Goal: Contribute content

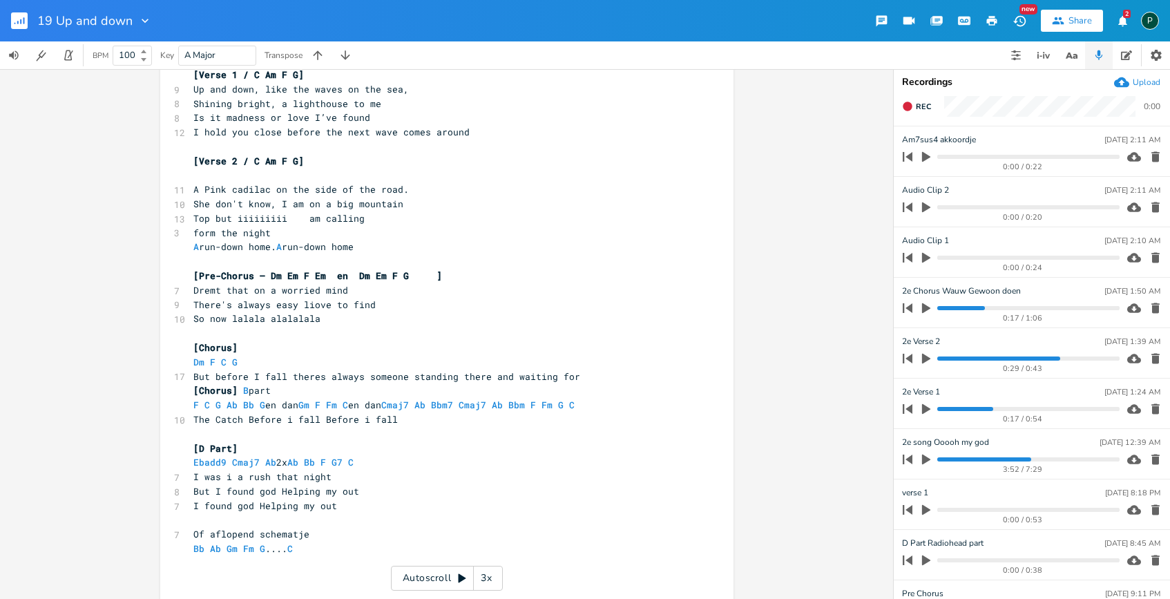
scroll to position [0, 16]
click at [600, 397] on pre "[Chorus] B part" at bounding box center [440, 390] width 499 height 15
click at [607, 412] on pre "F C G Ab Bb G en dan Gm F Fm C en dan Cmaj7 Ab Bbm7 Cmaj7 Ab Bbm F Fm G C" at bounding box center [440, 405] width 499 height 15
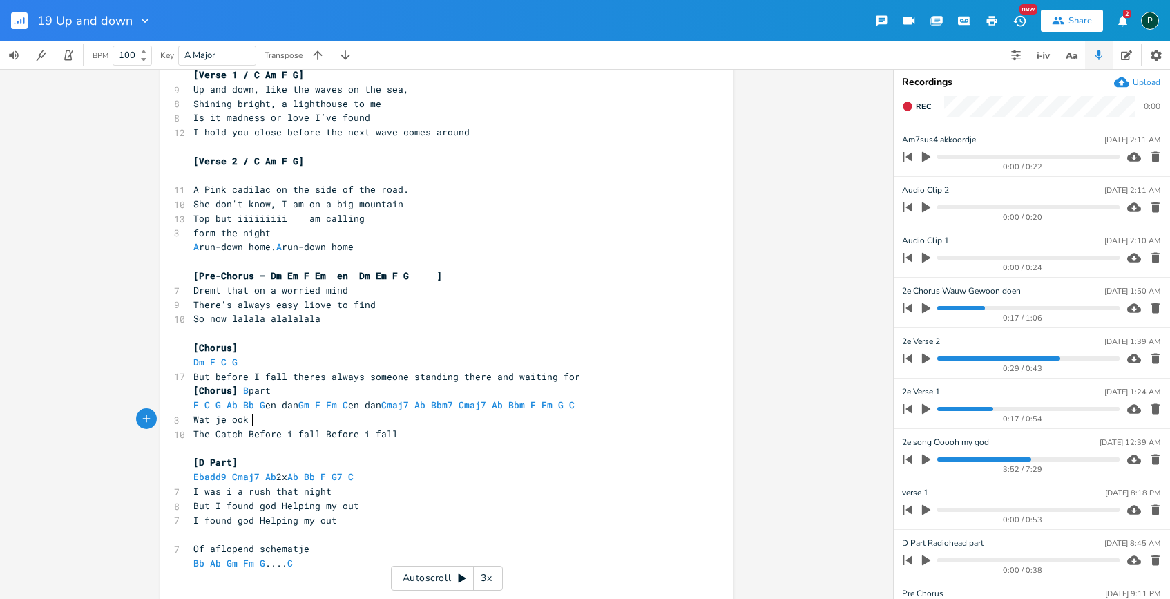
type textarea "Wat je ook n"
type textarea "hier kunt proberen is chromatisch van Ab naar C opgaan op piano is dat prachtig"
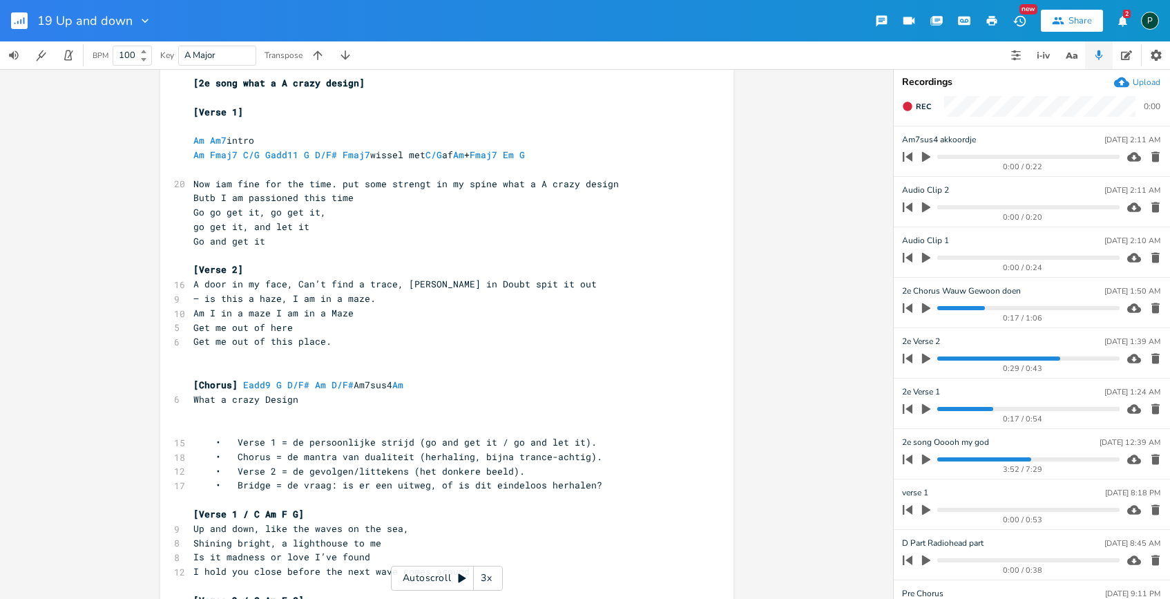
scroll to position [36, 0]
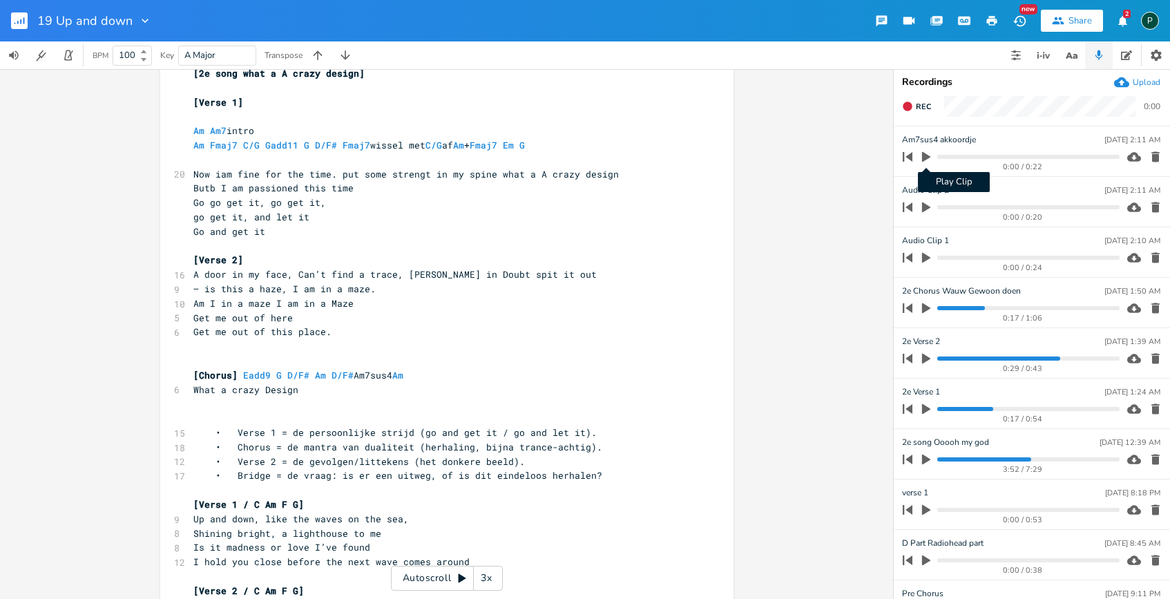
click at [928, 157] on icon "button" at bounding box center [926, 157] width 8 height 10
click at [928, 157] on icon "button" at bounding box center [926, 156] width 8 height 9
click at [1149, 251] on icon "button" at bounding box center [1156, 258] width 14 height 14
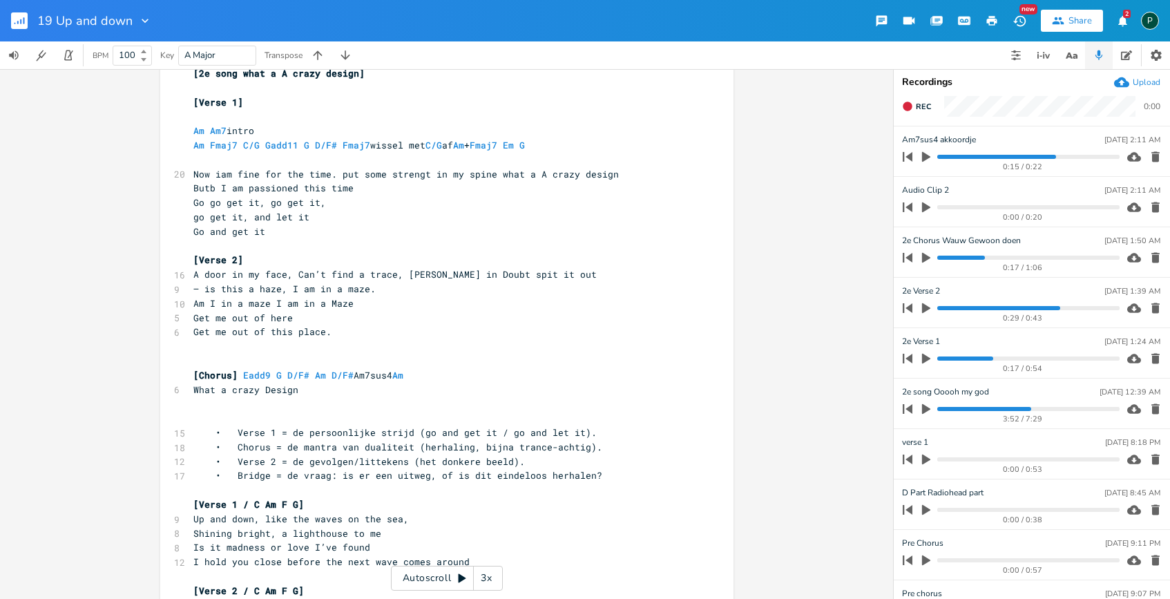
click at [1151, 206] on icon "button" at bounding box center [1156, 207] width 14 height 14
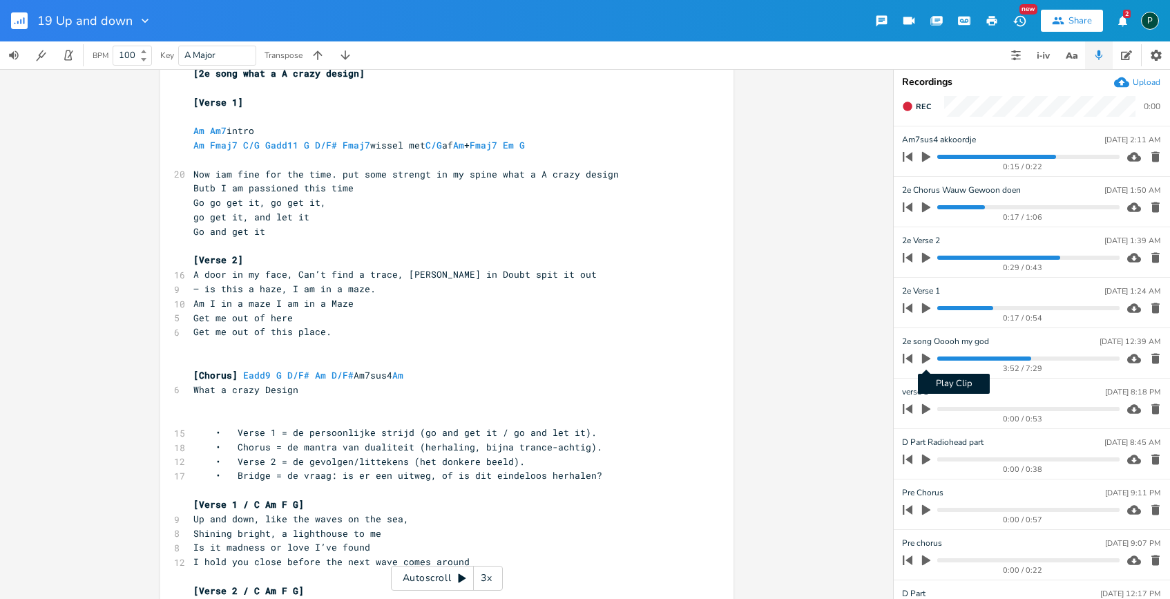
click at [929, 359] on icon "button" at bounding box center [926, 359] width 8 height 10
click at [929, 359] on icon "button" at bounding box center [926, 358] width 8 height 9
click at [927, 201] on icon "button" at bounding box center [926, 207] width 12 height 12
click at [927, 201] on button "button" at bounding box center [927, 207] width 18 height 22
click at [941, 207] on progress at bounding box center [1029, 207] width 182 height 4
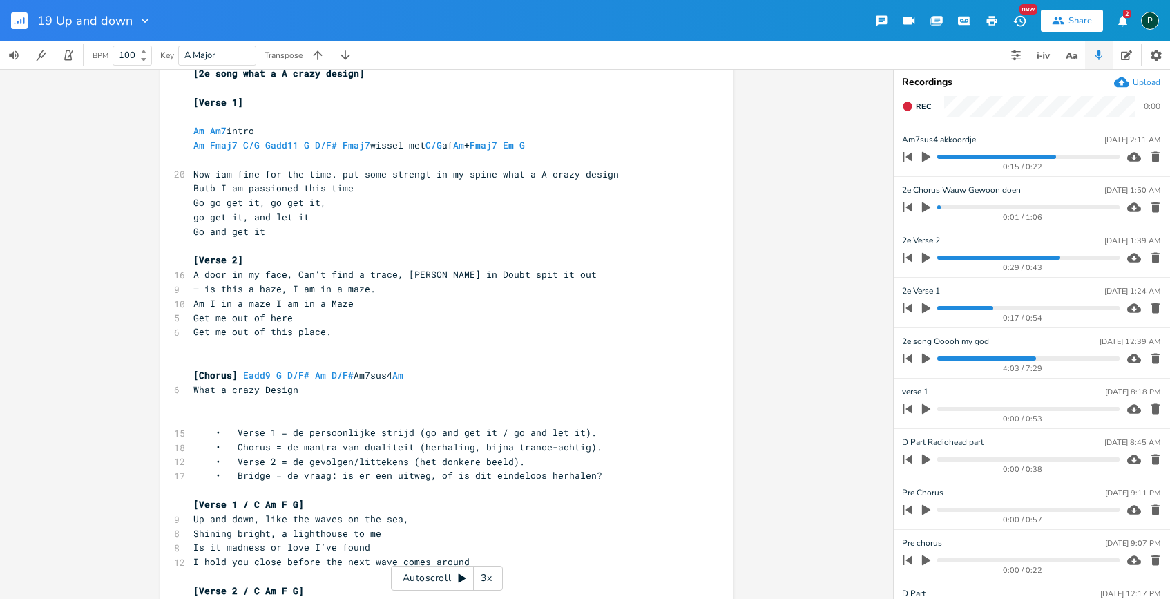
click at [926, 207] on icon "button" at bounding box center [926, 207] width 8 height 10
click at [941, 307] on progress at bounding box center [1029, 308] width 182 height 4
click at [924, 305] on icon "button" at bounding box center [926, 308] width 8 height 10
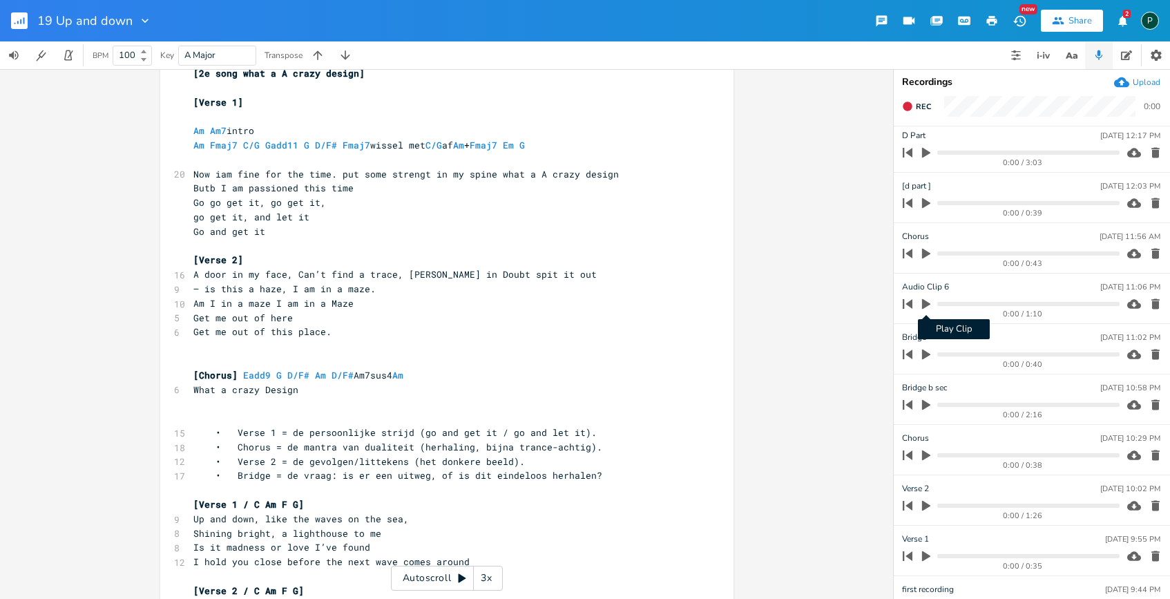
scroll to position [0, 0]
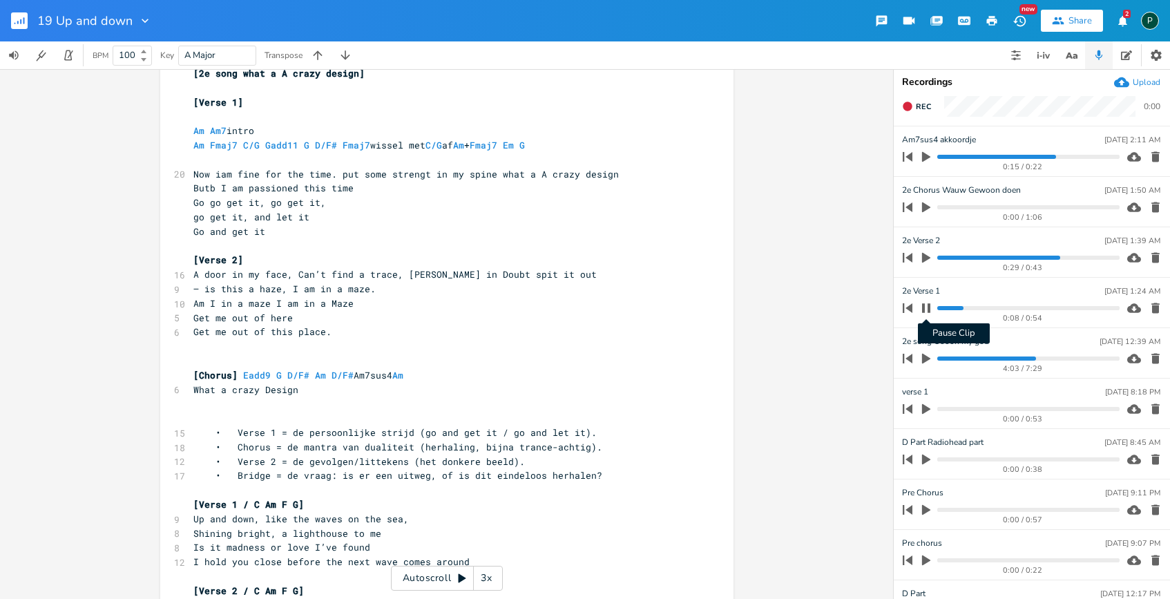
click at [924, 305] on icon "button" at bounding box center [926, 307] width 8 height 9
click at [941, 258] on progress at bounding box center [1029, 258] width 182 height 4
click at [956, 258] on progress at bounding box center [1029, 258] width 182 height 4
click at [930, 258] on icon "button" at bounding box center [926, 257] width 12 height 12
click at [930, 258] on icon "button" at bounding box center [926, 257] width 8 height 9
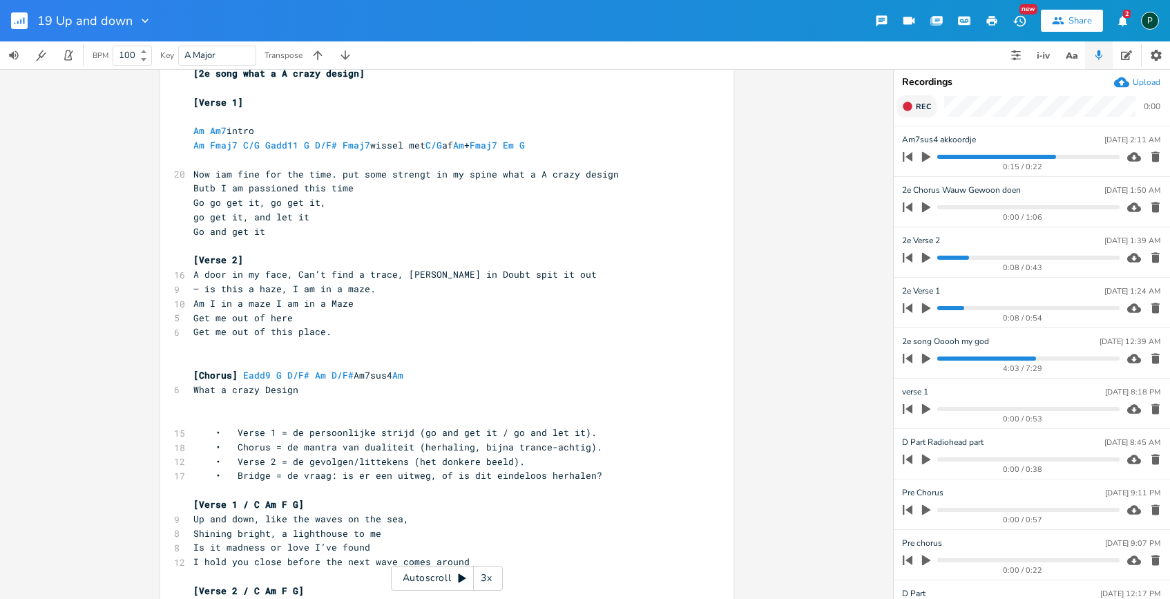
click at [909, 111] on icon "button" at bounding box center [907, 106] width 11 height 11
click at [925, 312] on icon "button" at bounding box center [926, 308] width 12 height 12
click at [927, 304] on icon "button" at bounding box center [926, 308] width 11 height 11
click at [489, 172] on span "Now iam fine for the time. put some strengt in my spine what a A crazy design" at bounding box center [406, 174] width 426 height 12
click at [196, 190] on span "what a A crazy design But I am passioned this time" at bounding box center [331, 188] width 276 height 12
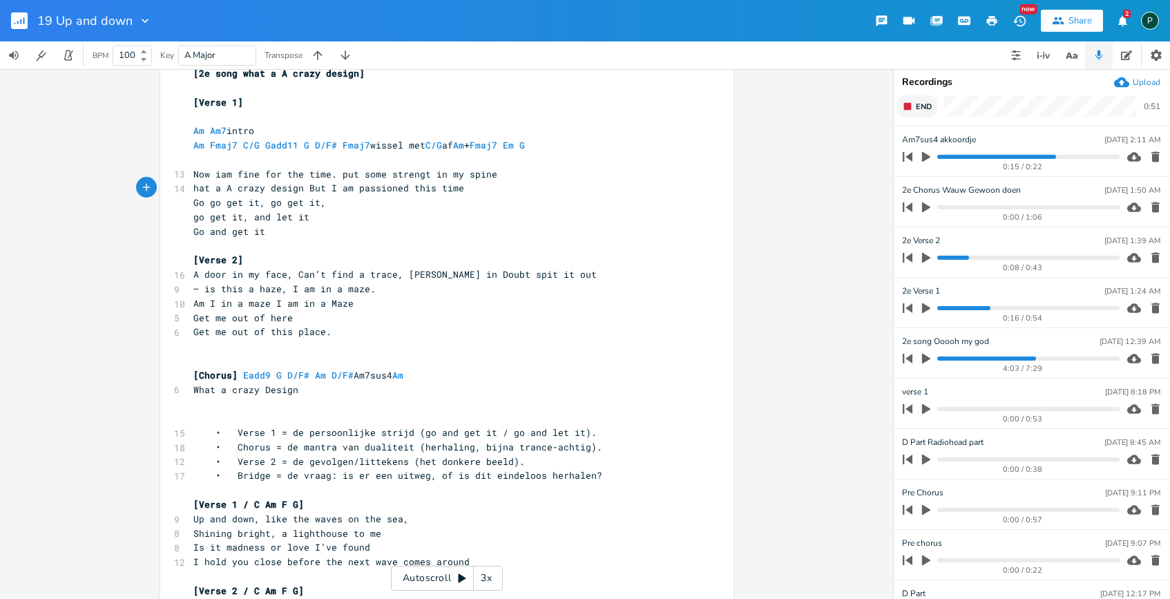
scroll to position [0, 9]
type textarea "W"
click at [911, 107] on icon "button" at bounding box center [907, 106] width 11 height 11
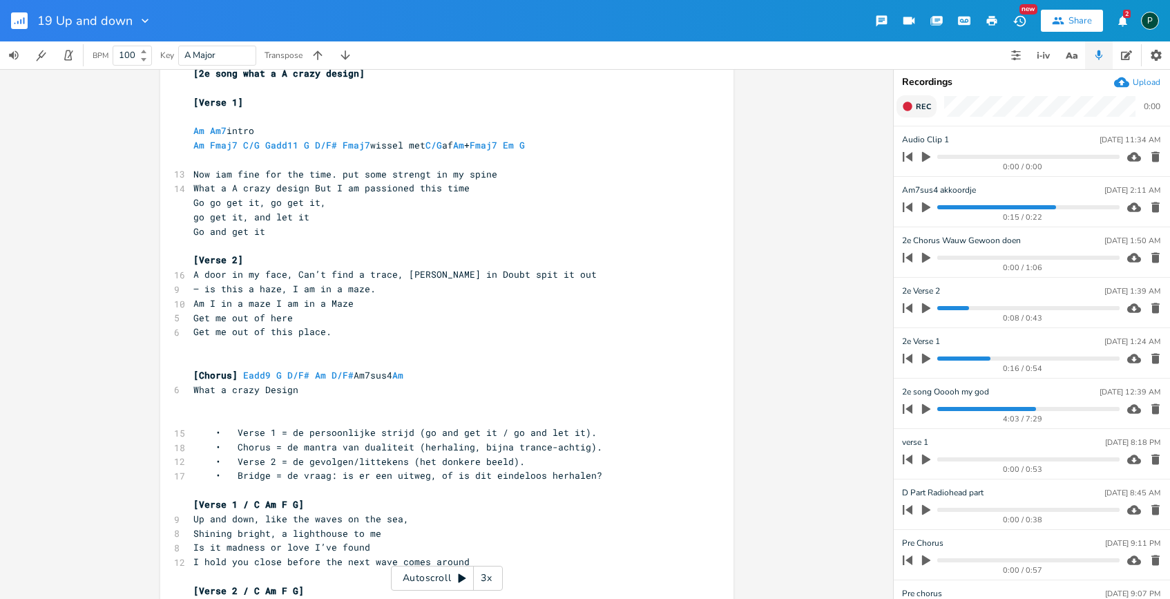
click at [911, 108] on icon "button" at bounding box center [907, 106] width 9 height 9
click at [398, 278] on span "A door in my face, Can’t find a trace, [PERSON_NAME] in Doubt spit it out" at bounding box center [394, 274] width 403 height 12
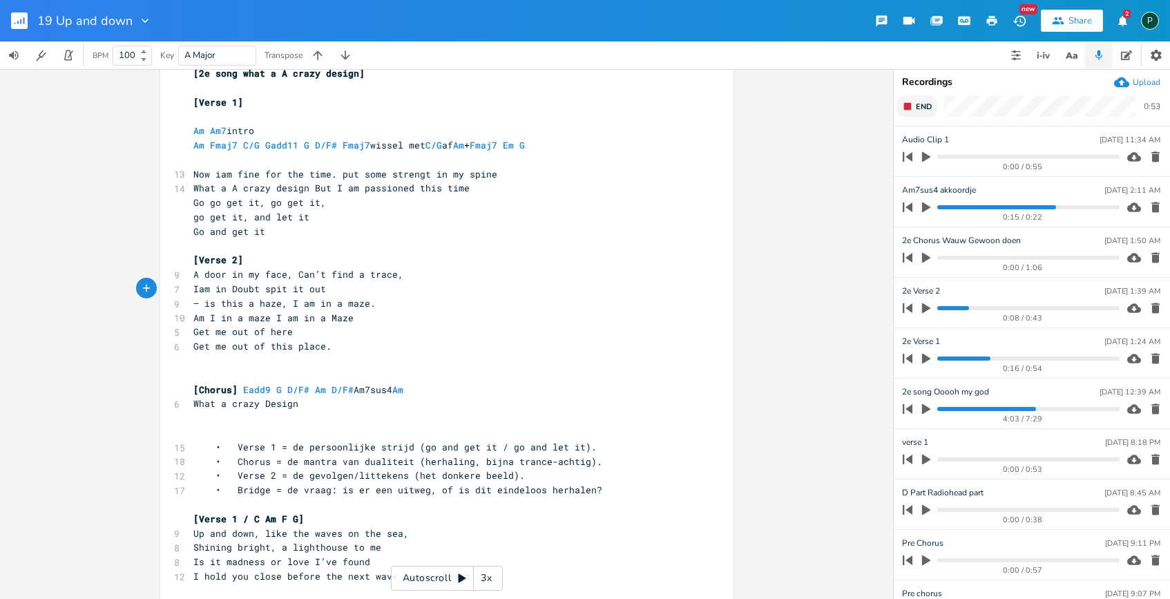
click at [258, 290] on span "Iam in Doubt spit it out" at bounding box center [259, 289] width 133 height 12
type textarea "please"
click at [927, 307] on icon "button" at bounding box center [926, 308] width 8 height 10
click at [977, 307] on progress at bounding box center [1029, 308] width 182 height 4
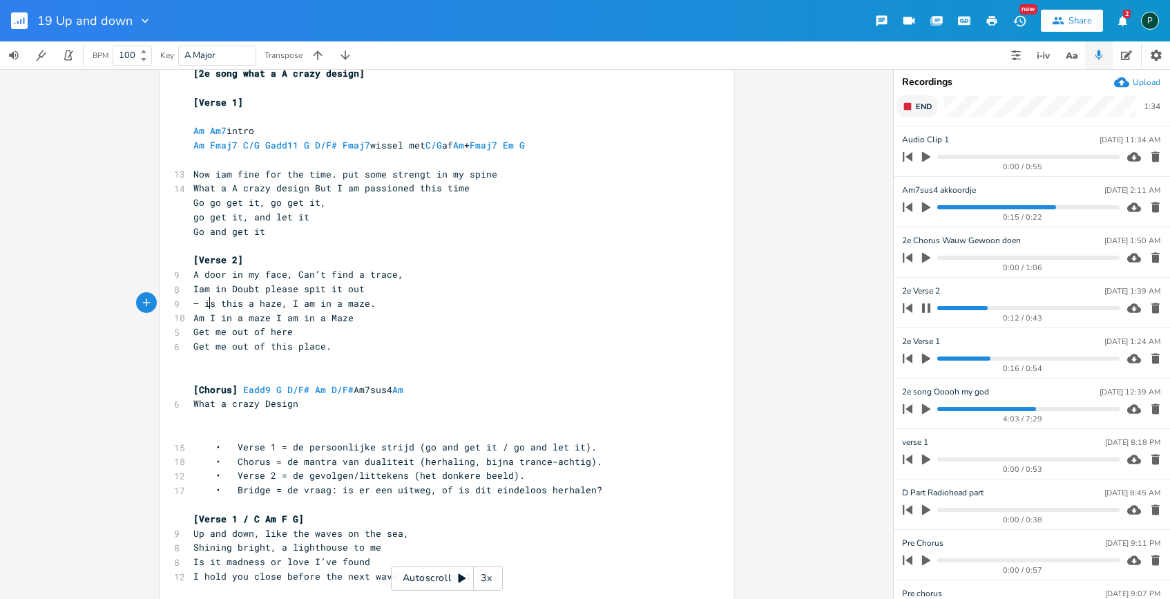
click at [204, 304] on span "— is this a haze, I am in a maze." at bounding box center [284, 303] width 182 height 12
type textarea "I"
click at [191, 297] on pre "Is this a haze, I am in a maze." at bounding box center [440, 303] width 499 height 15
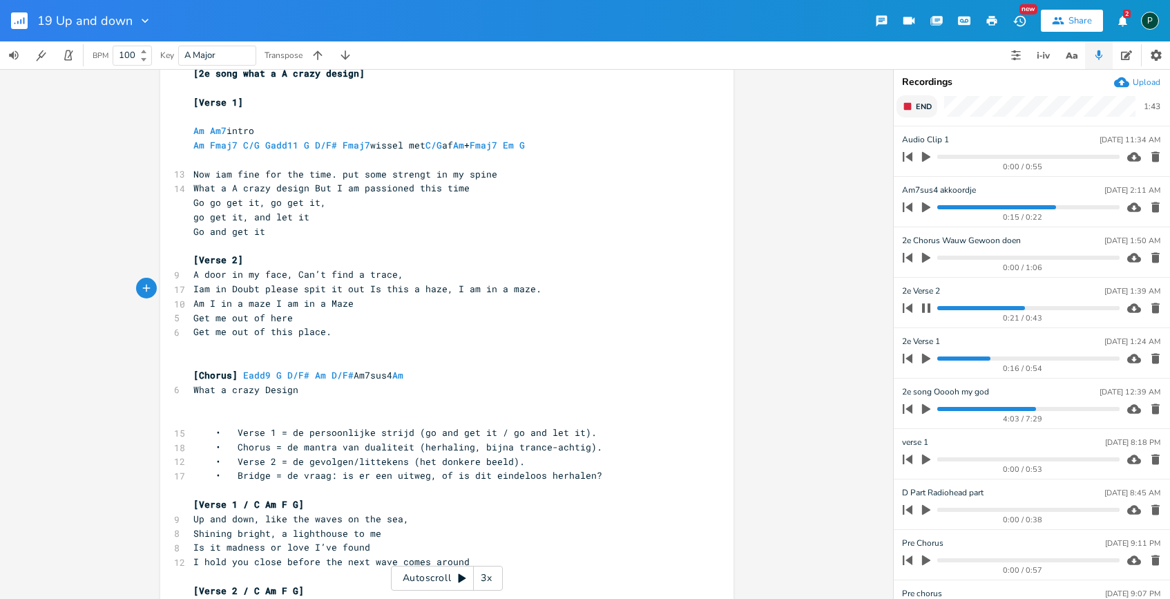
click at [446, 289] on span "Iam in Doubt please spit it out Is this a haze, I am in a maze." at bounding box center [367, 289] width 348 height 12
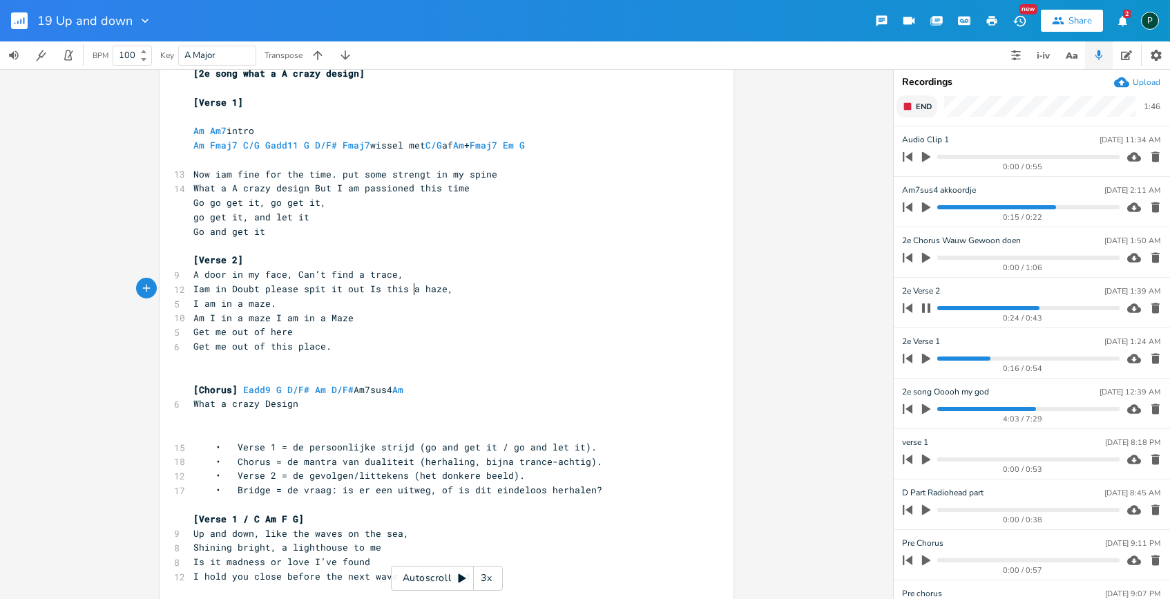
click at [408, 291] on span "Iam in Doubt please spit it out Is this a haze," at bounding box center [323, 289] width 260 height 12
type textarea "the"
click at [927, 307] on icon "button" at bounding box center [926, 308] width 11 height 11
drag, startPoint x: 220, startPoint y: 287, endPoint x: 189, endPoint y: 287, distance: 31.8
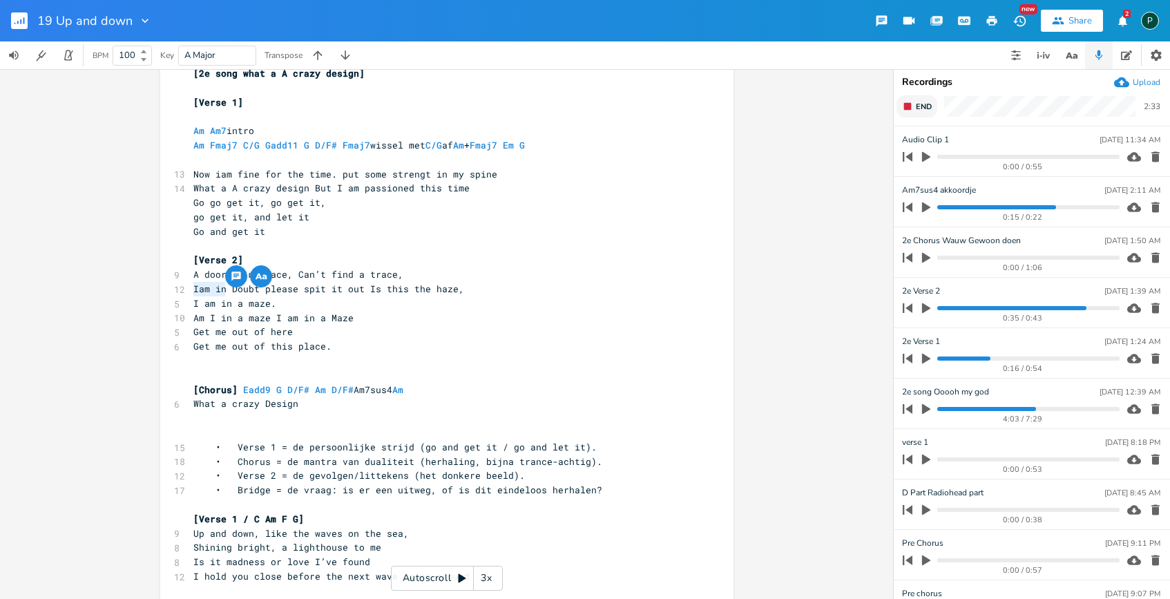
click at [193, 287] on span "Iam in Doubt please spit it out Is this the haze," at bounding box center [328, 289] width 271 height 12
type textarea "In"
click at [274, 293] on span "In Doubt please spit it out Is this the haze," at bounding box center [317, 289] width 249 height 12
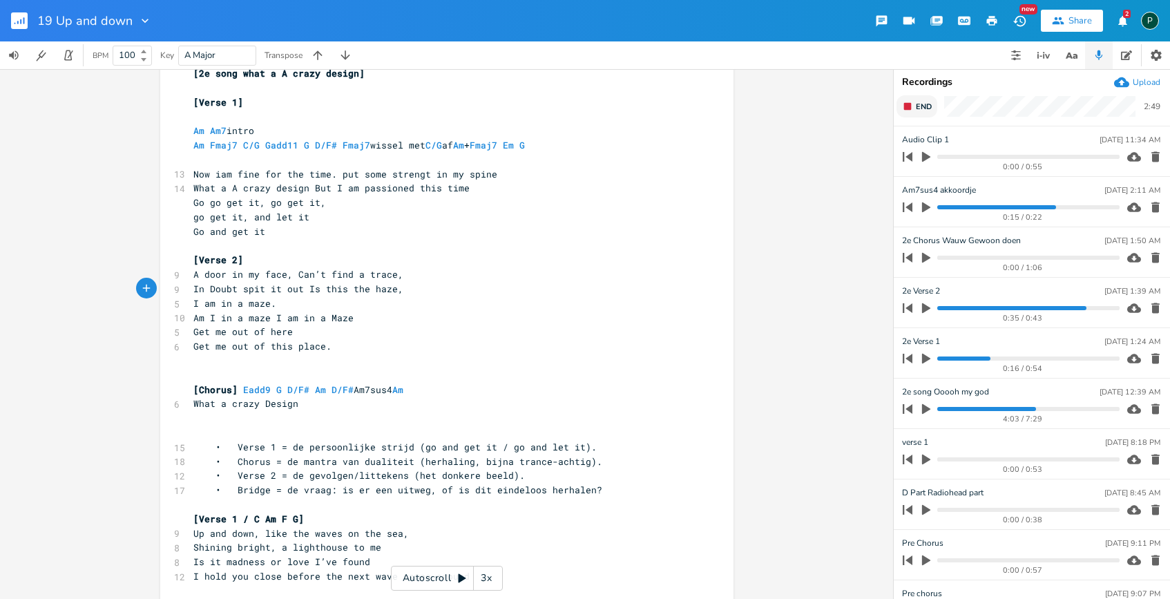
click at [200, 290] on span "In Doubt spit it out Is this the haze," at bounding box center [298, 289] width 210 height 12
type textarea "m"
type textarea "am in"
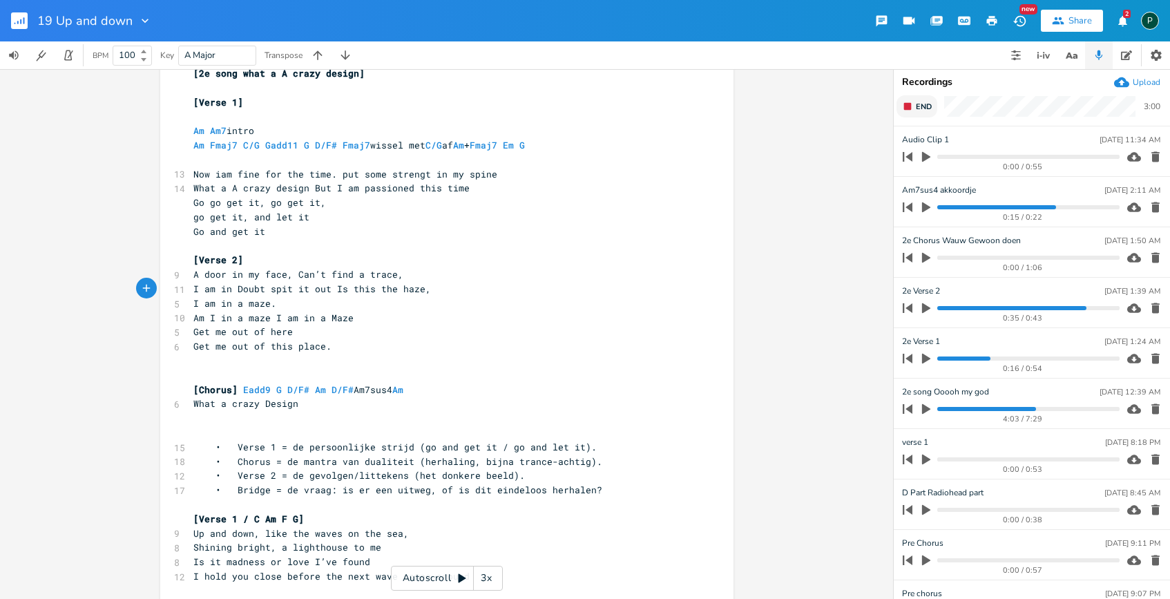
click at [390, 287] on span "I am in Doubt spit it out Is this the haze," at bounding box center [312, 289] width 238 height 12
type textarea "he"
click at [191, 318] on pre "Am I in a maze I am in a Maze" at bounding box center [440, 318] width 499 height 15
type textarea "I am in a maze."
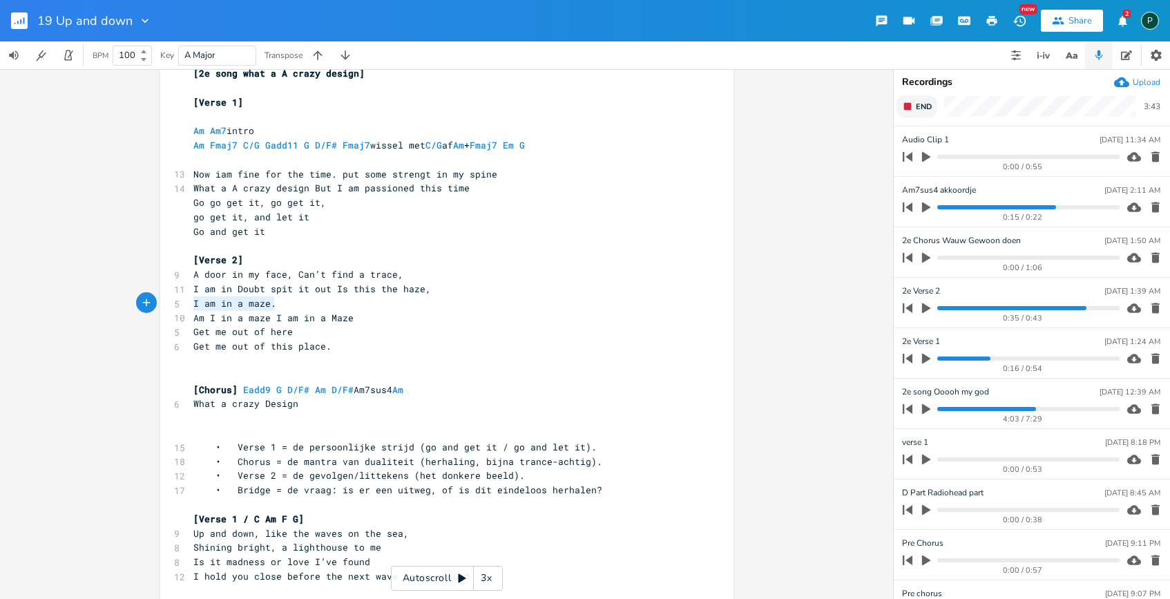
drag, startPoint x: 269, startPoint y: 305, endPoint x: 175, endPoint y: 305, distance: 94.7
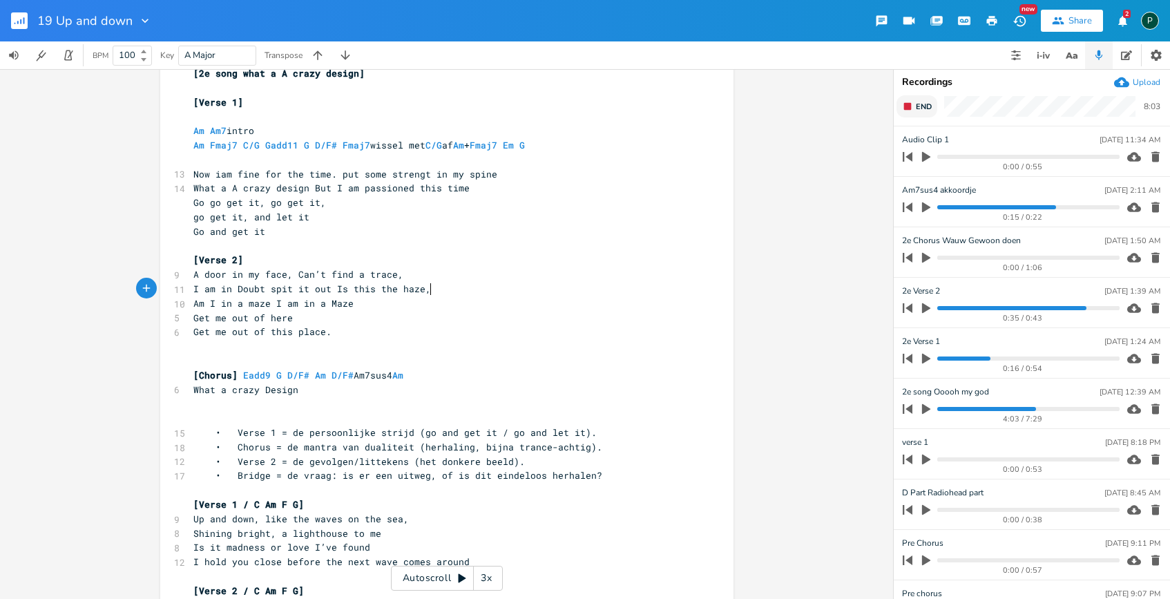
click at [942, 309] on progress at bounding box center [1029, 308] width 182 height 4
click at [931, 307] on icon "button" at bounding box center [926, 308] width 12 height 12
click at [931, 307] on icon "button" at bounding box center [926, 308] width 11 height 11
click at [940, 357] on progress at bounding box center [1029, 359] width 182 height 4
click at [922, 357] on icon "button" at bounding box center [926, 359] width 8 height 10
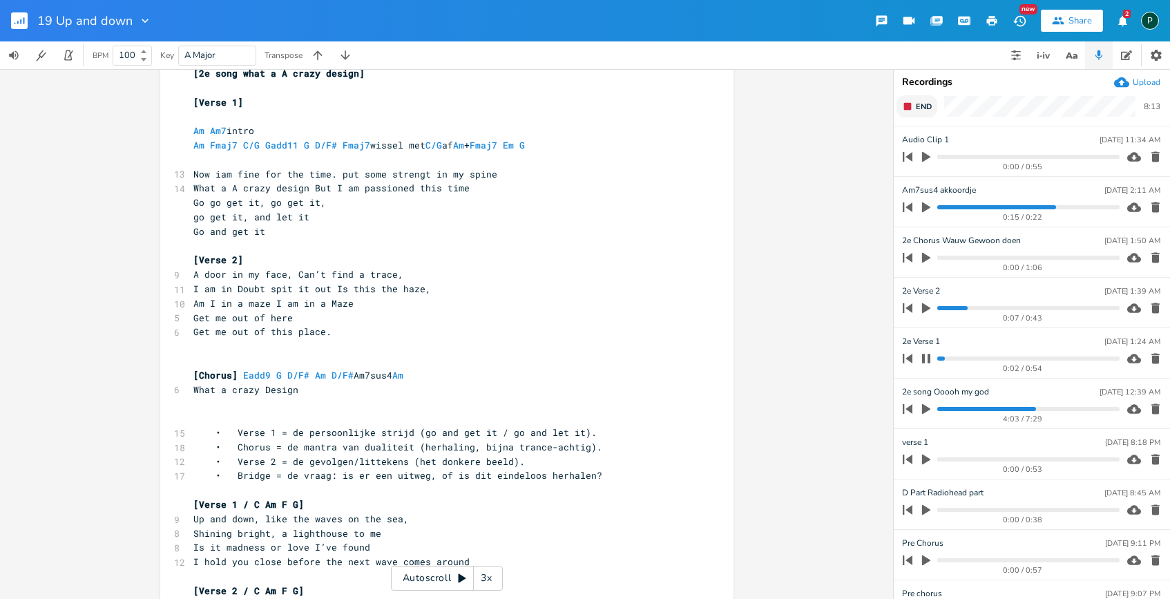
click at [958, 358] on progress at bounding box center [1029, 359] width 182 height 4
click at [927, 361] on icon "button" at bounding box center [926, 358] width 11 height 11
click at [927, 361] on icon "button" at bounding box center [926, 358] width 12 height 12
click at [924, 358] on icon "button" at bounding box center [926, 358] width 8 height 9
click at [915, 104] on button "End" at bounding box center [917, 106] width 41 height 22
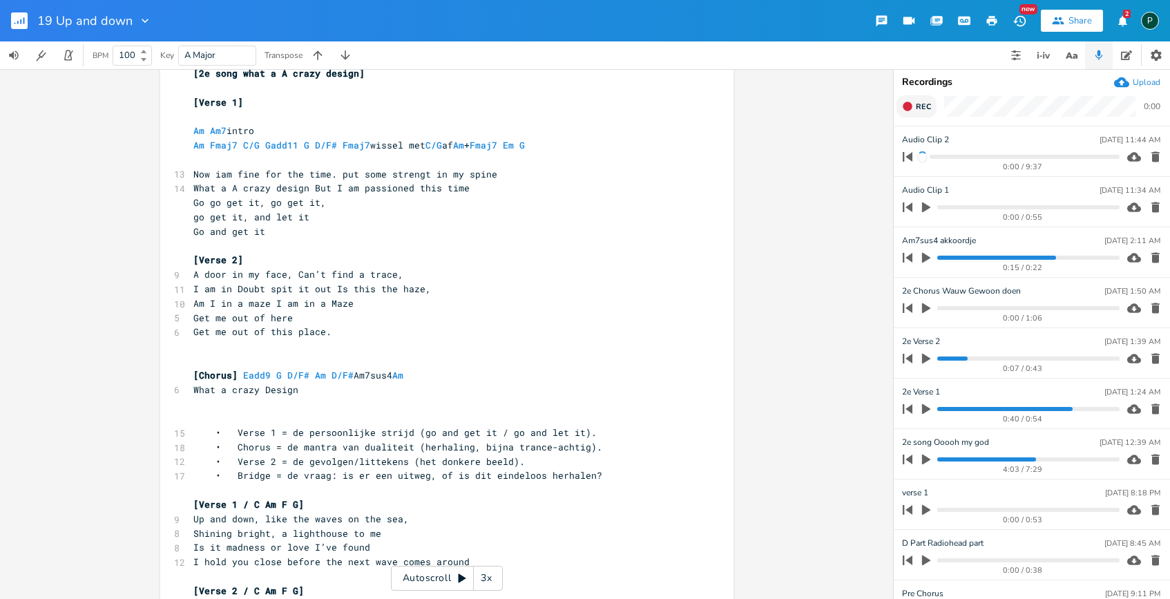
click at [918, 111] on span "Rec" at bounding box center [923, 107] width 15 height 10
click at [918, 114] on button "End" at bounding box center [917, 106] width 41 height 22
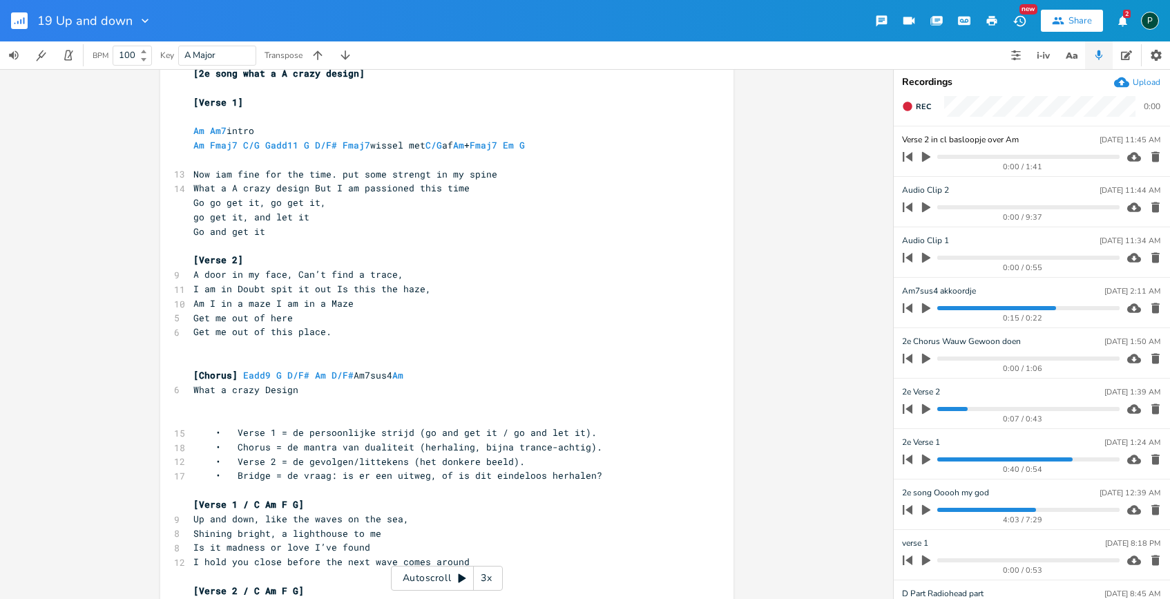
type input "Verse 2 in cl basloopje over Am"
click at [1152, 204] on icon "button" at bounding box center [1156, 207] width 14 height 14
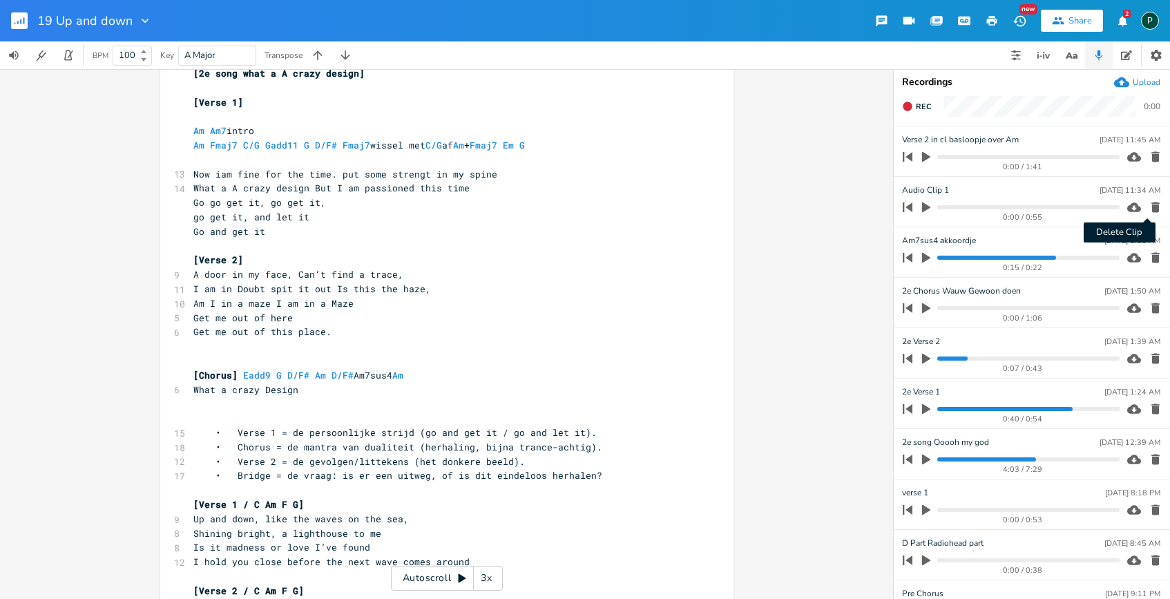
click at [1152, 207] on icon "button" at bounding box center [1156, 207] width 8 height 10
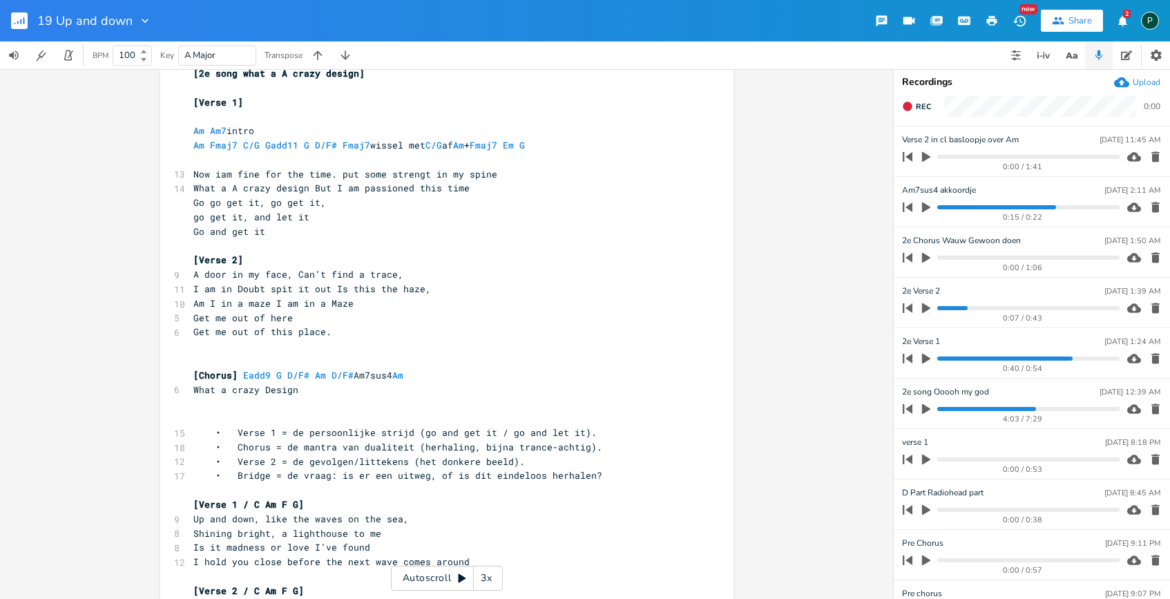
click at [929, 410] on icon "button" at bounding box center [926, 409] width 8 height 10
click at [929, 410] on icon "button" at bounding box center [926, 408] width 8 height 9
click at [392, 414] on pre "​" at bounding box center [440, 418] width 499 height 15
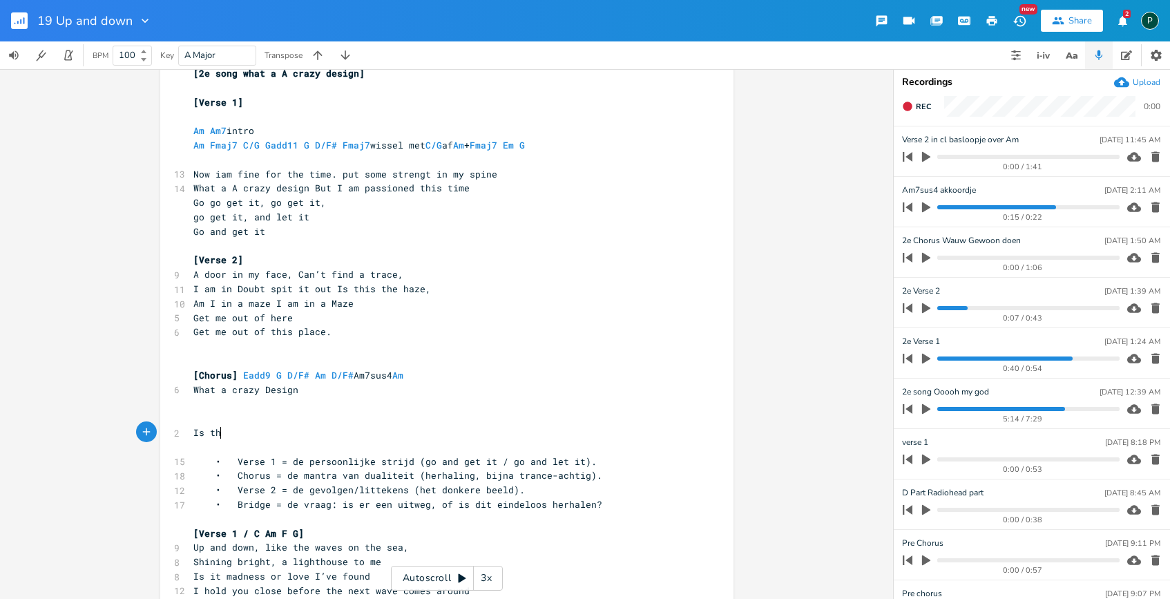
scroll to position [0, 28]
type textarea "Is thetr"
type textarea "re some way you can get me higher"
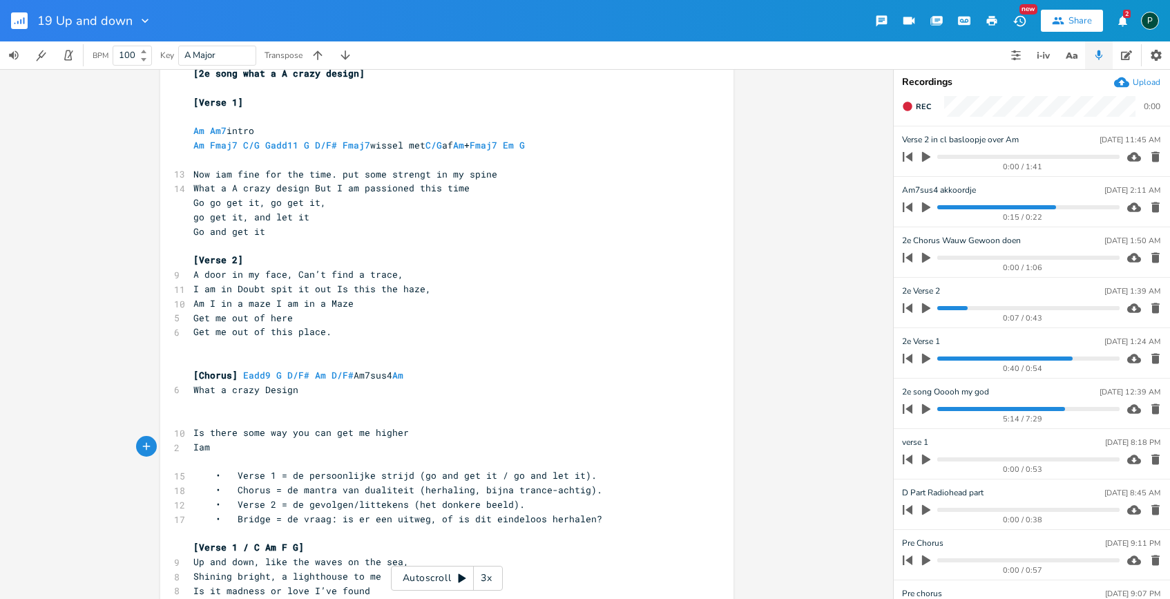
type textarea "Iam"
type textarea "am on fire i am on fire"
click at [191, 416] on pre "​" at bounding box center [440, 418] width 499 height 15
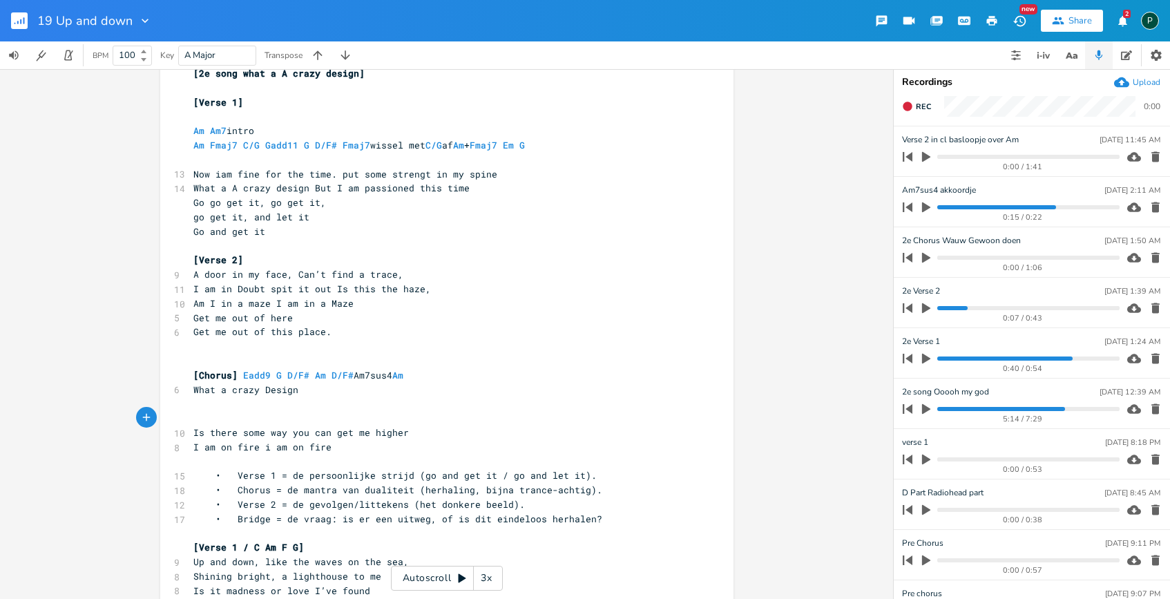
type textarea "E"
type textarea "Am Em G D"
click at [329, 453] on pre "I am on fire i am on fire" at bounding box center [440, 447] width 499 height 15
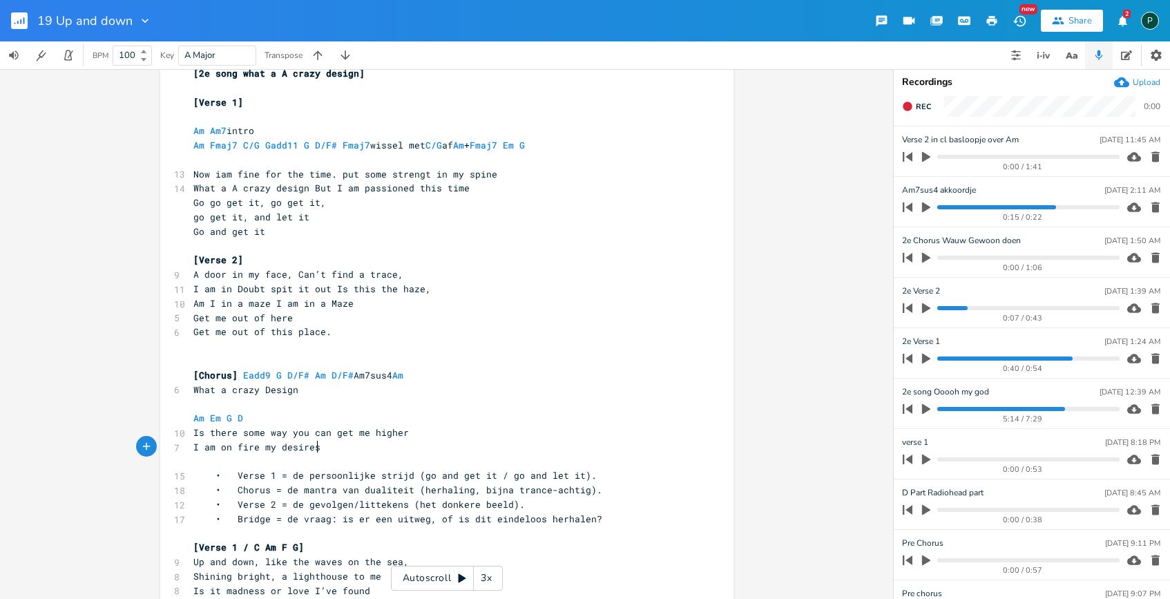
type textarea "my desires"
click at [191, 412] on pre "Am Em G D" at bounding box center [440, 418] width 499 height 15
type textarea "[capart]"
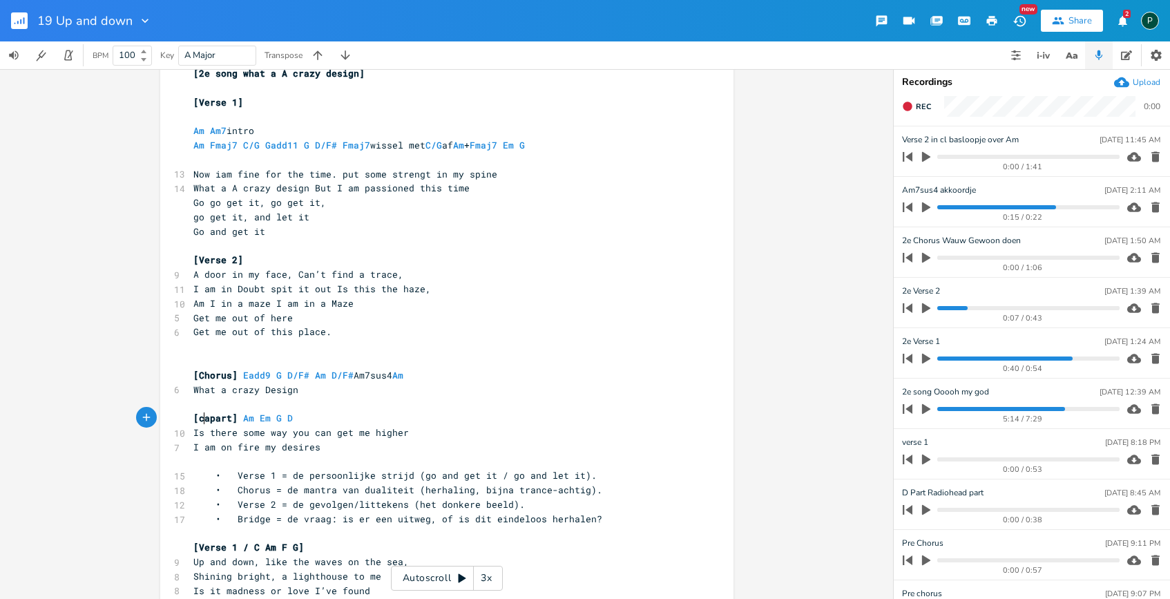
click at [202, 419] on span "[capart]" at bounding box center [215, 418] width 44 height 12
type textarea "C"
click at [349, 460] on pre "​" at bounding box center [440, 462] width 499 height 15
click at [341, 450] on pre "I am on fire my desires" at bounding box center [440, 447] width 499 height 15
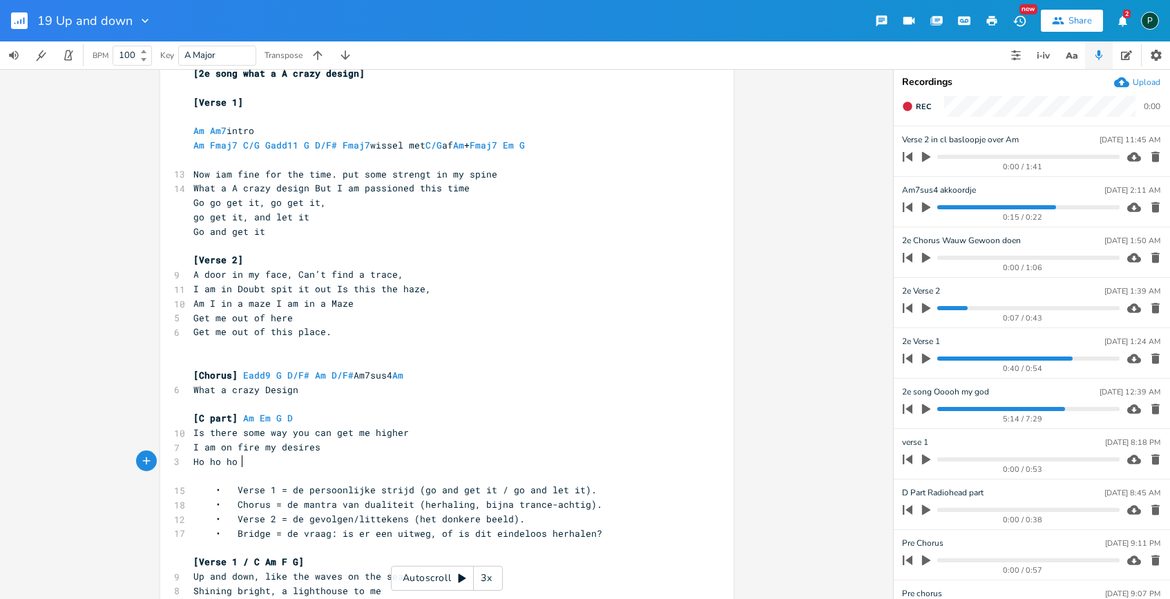
scroll to position [0, 44]
type textarea "Ho ho ho h"
type textarea "ooooooh Catch me alone"
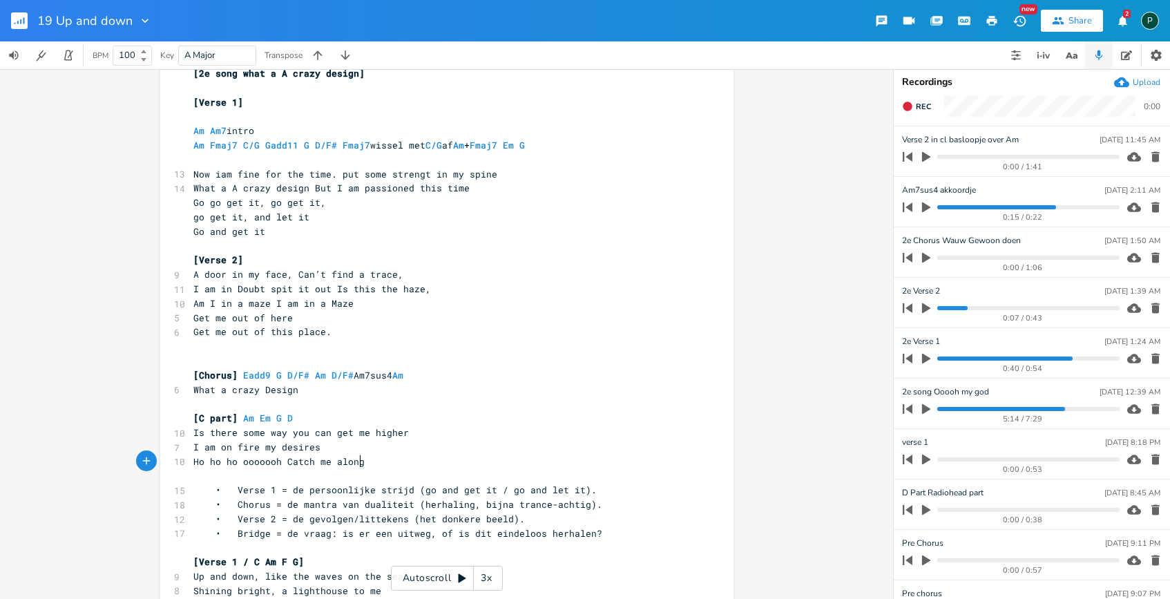
type textarea "g"
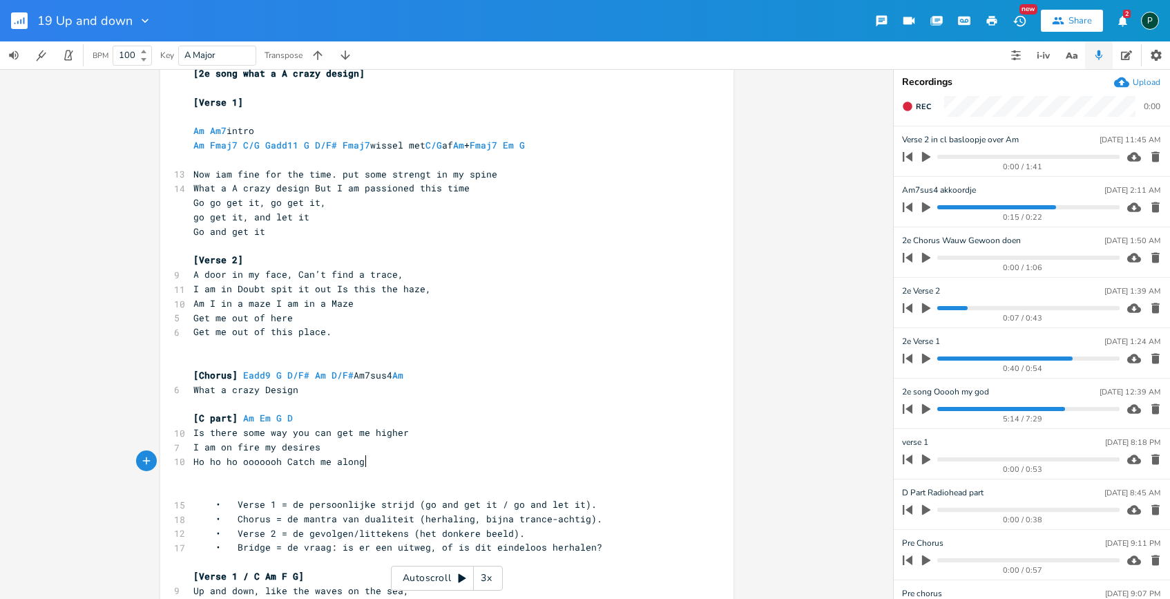
type textarea "Ho ho ho ooooooh Catch me along"
drag, startPoint x: 399, startPoint y: 461, endPoint x: 142, endPoint y: 461, distance: 257.0
click at [142, 461] on div "Ho ho ho ooooooh Catch me along x [2e song what a A crazy design] ​ [Verse 1] ​…" at bounding box center [446, 334] width 893 height 530
click at [191, 483] on pre "​" at bounding box center [440, 490] width 499 height 15
paste textarea "t"
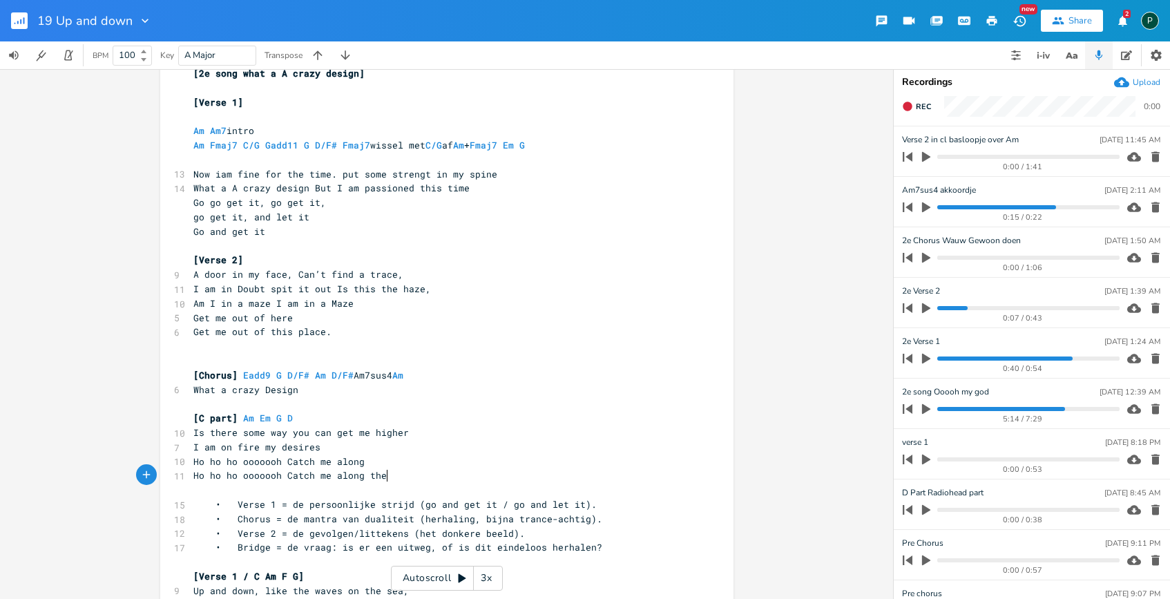
type textarea "the w"
type textarea "your way"
click at [322, 438] on span "Is there some way you can get me higher" at bounding box center [301, 432] width 216 height 12
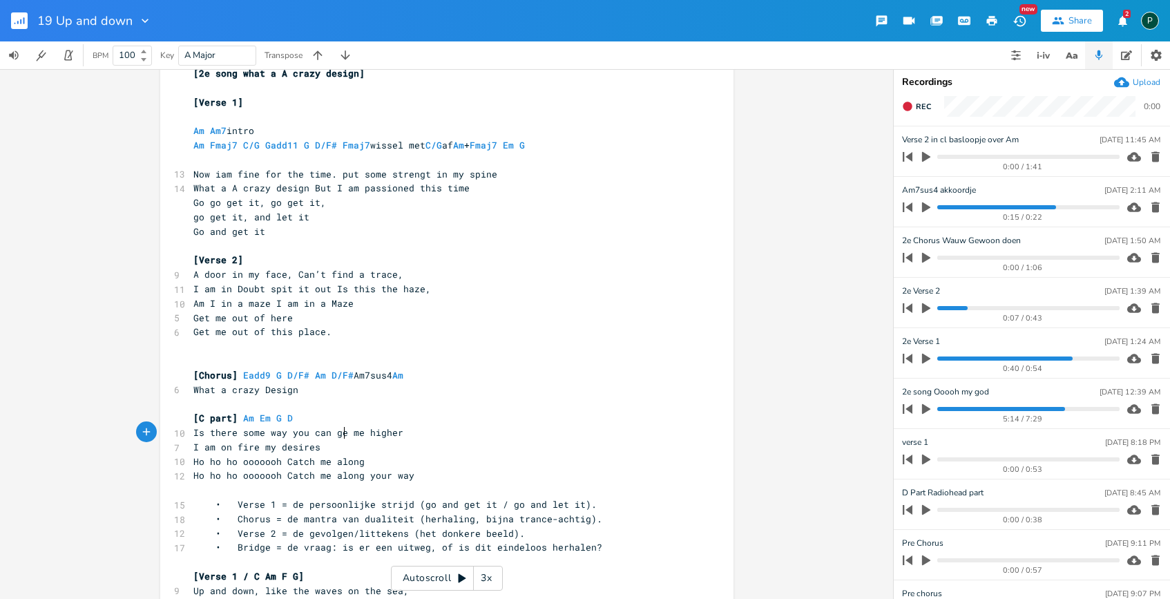
scroll to position [0, 12]
type textarea "get"
click at [918, 99] on button "Rec" at bounding box center [917, 106] width 40 height 22
click at [918, 99] on button "End" at bounding box center [917, 106] width 41 height 22
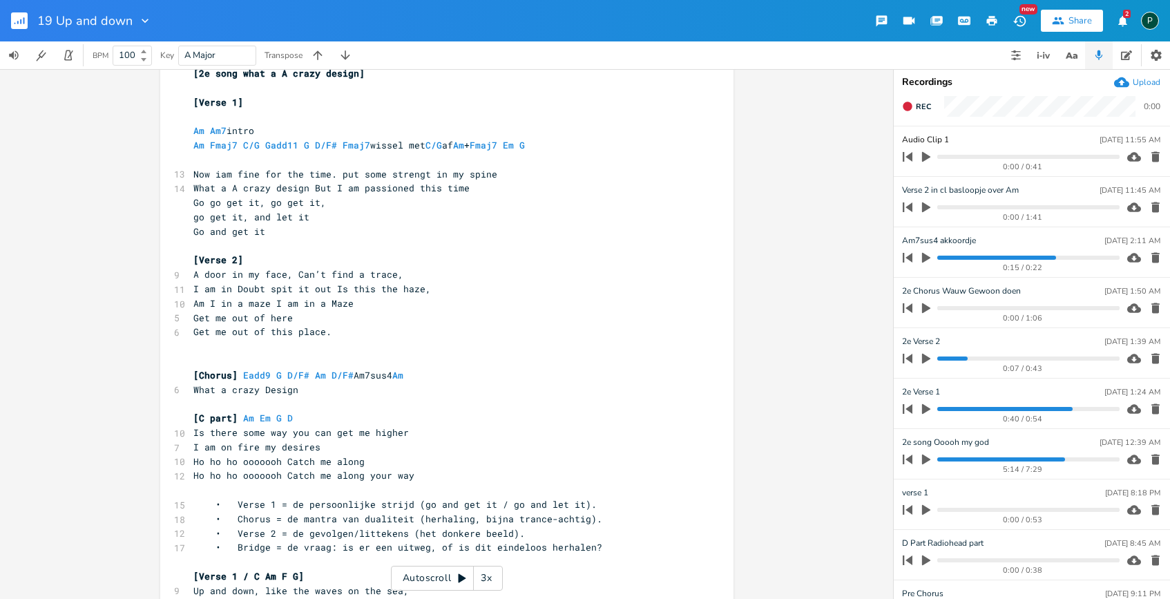
type input "1"
type input "2e C part"
type input "2e Am7sus4 akkoordje"
type input "2e Verse 2 in cl basloopje over Am"
click at [823, 216] on div "get x [2e song what a A crazy design] ​ [Verse 1] ​ Am Am7 intro Am Fmaj7 C/G G…" at bounding box center [446, 334] width 893 height 530
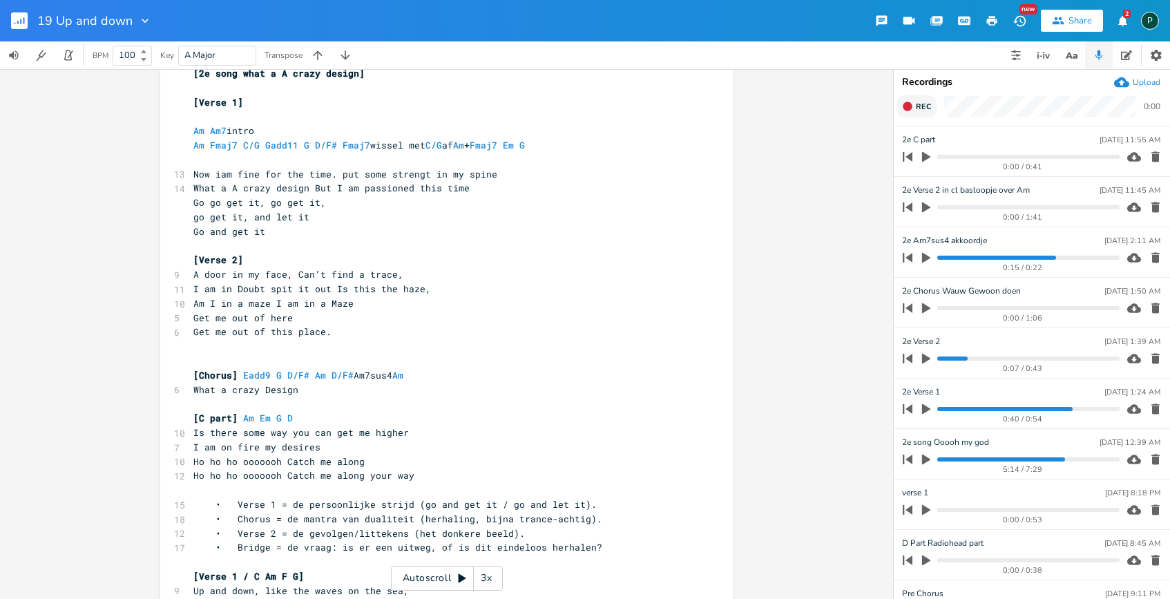
click at [931, 103] on span "Rec" at bounding box center [923, 107] width 15 height 10
click at [931, 103] on span "End" at bounding box center [924, 107] width 16 height 10
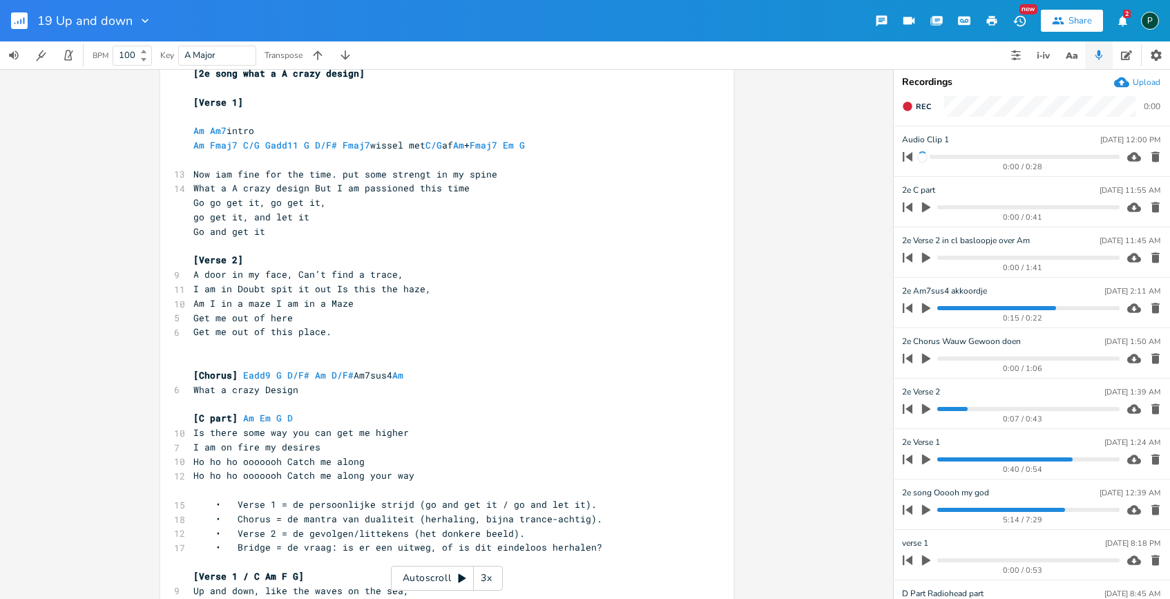
click at [927, 204] on icon "button" at bounding box center [926, 207] width 12 height 12
click at [994, 205] on progress at bounding box center [1029, 207] width 182 height 4
click at [927, 202] on icon "button" at bounding box center [926, 207] width 11 height 11
click at [915, 102] on button "Rec" at bounding box center [917, 106] width 40 height 22
click at [915, 102] on button "End" at bounding box center [917, 106] width 41 height 22
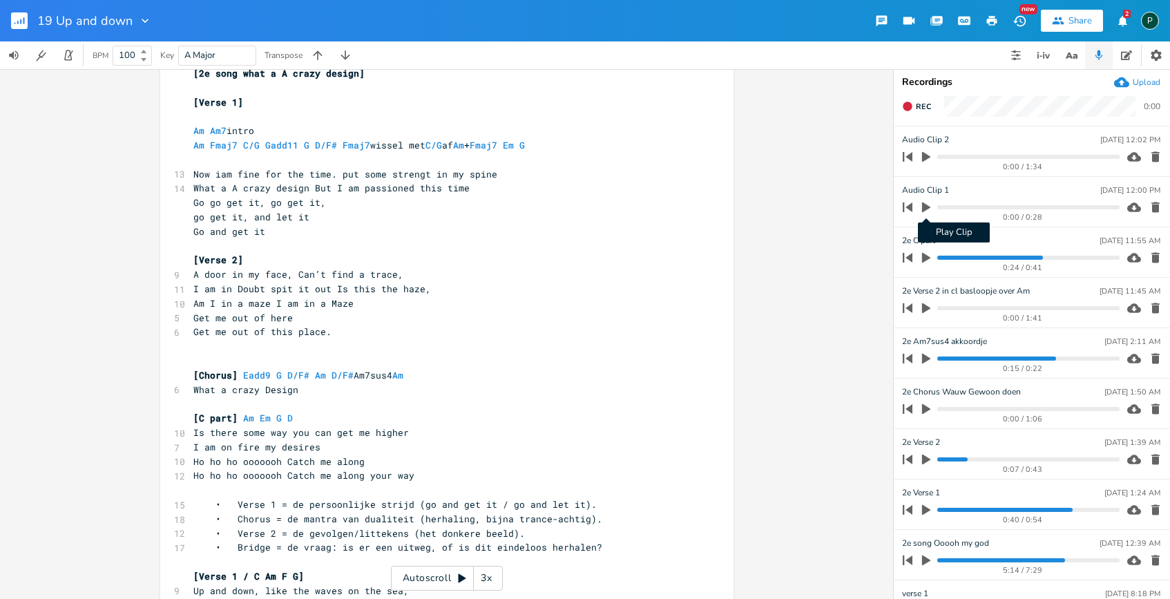
click at [924, 203] on icon "button" at bounding box center [926, 207] width 12 height 12
click at [924, 203] on icon "button" at bounding box center [926, 206] width 8 height 9
click at [929, 261] on icon "button" at bounding box center [926, 257] width 12 height 12
click at [997, 260] on div "0:25 / 0:41" at bounding box center [1009, 258] width 222 height 22
click at [1006, 258] on progress at bounding box center [1029, 258] width 182 height 4
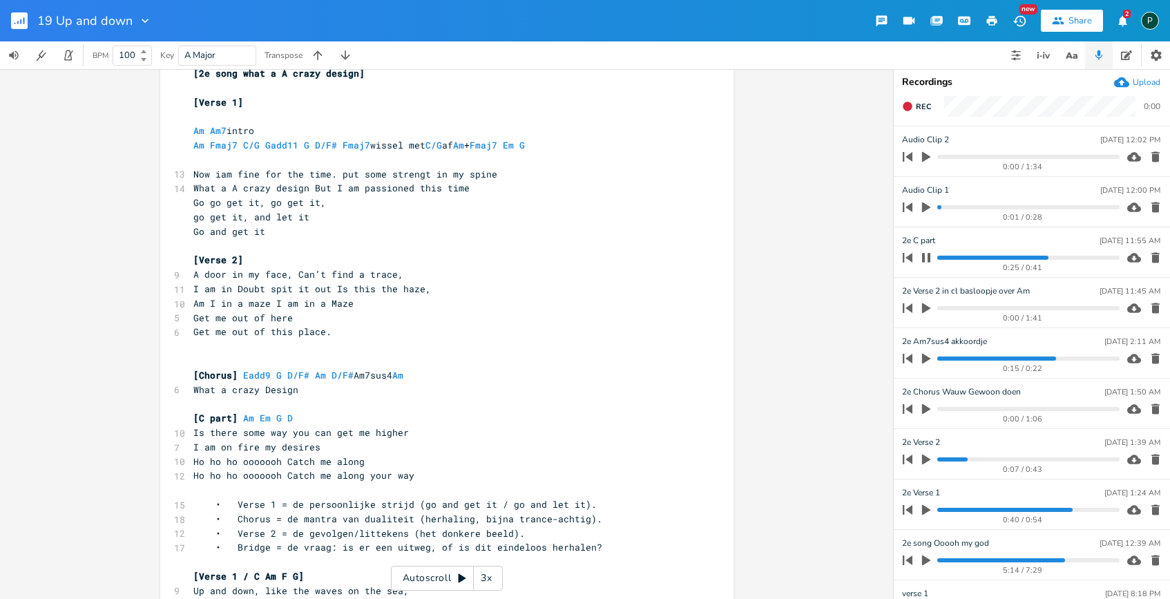
click at [923, 262] on icon "button" at bounding box center [926, 257] width 8 height 9
click at [927, 151] on icon "button" at bounding box center [926, 157] width 12 height 12
click at [969, 155] on progress at bounding box center [1029, 157] width 182 height 4
click at [990, 155] on progress at bounding box center [1029, 157] width 182 height 4
click at [985, 157] on progress at bounding box center [1029, 157] width 182 height 4
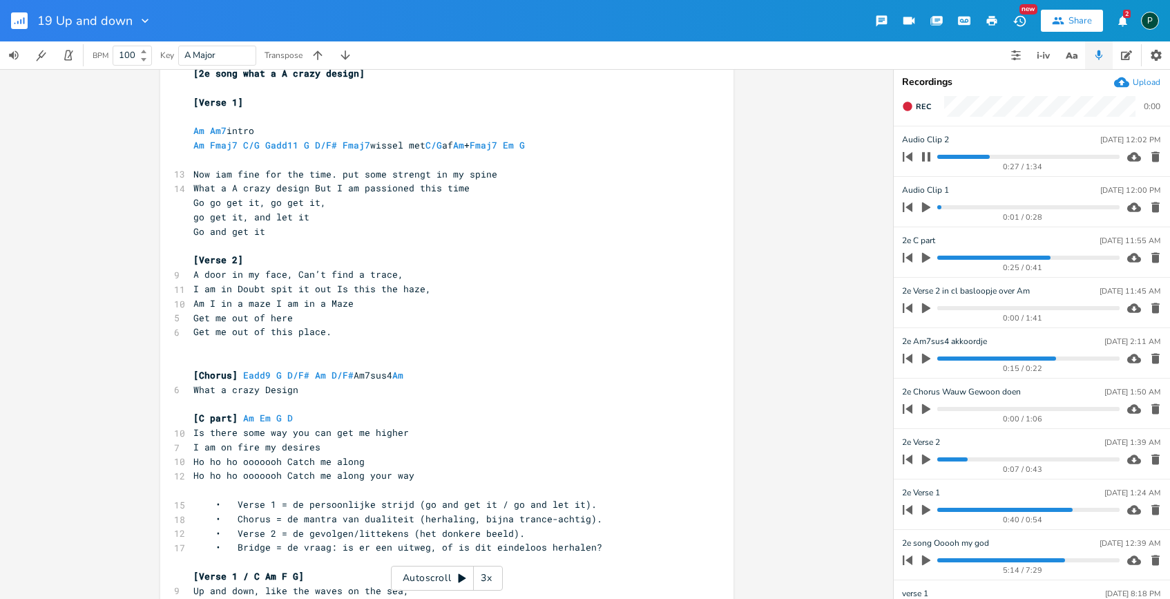
click at [976, 158] on progress at bounding box center [1029, 157] width 182 height 4
click at [929, 158] on icon "button" at bounding box center [926, 156] width 8 height 9
click at [1004, 258] on progress at bounding box center [1029, 258] width 182 height 4
click at [931, 258] on icon "button" at bounding box center [926, 257] width 12 height 12
click at [931, 258] on icon "button" at bounding box center [926, 257] width 11 height 11
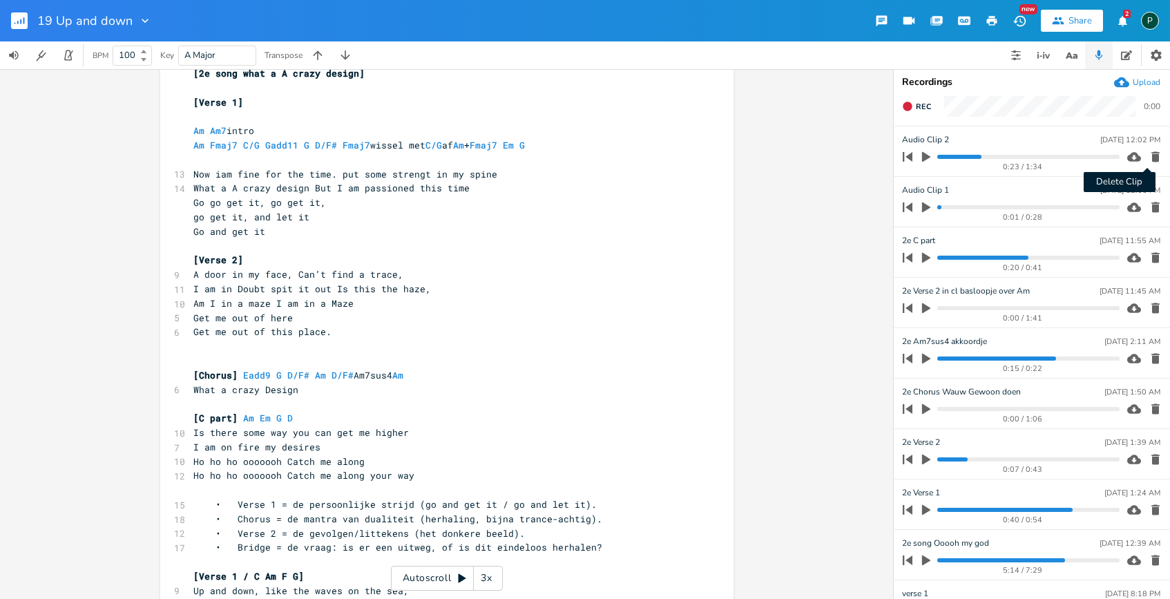
click at [1152, 155] on icon "button" at bounding box center [1156, 157] width 8 height 10
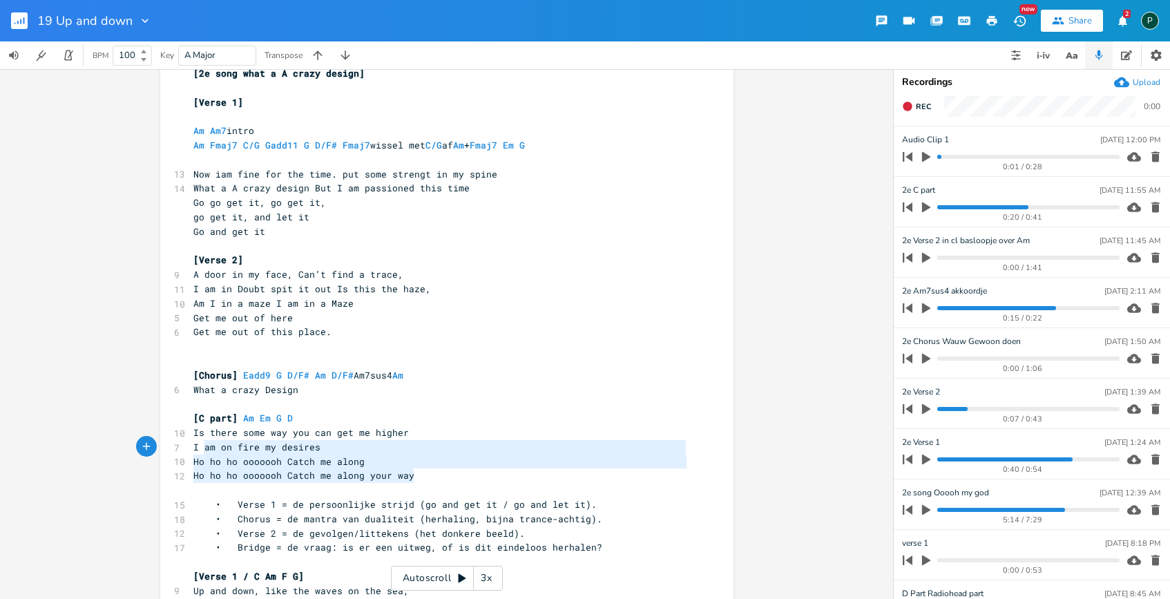
type textarea "Is there some way you can get me higher I am on fire my desires Ho ho ho oooooo…"
drag, startPoint x: 423, startPoint y: 482, endPoint x: 178, endPoint y: 429, distance: 250.3
paste textarea
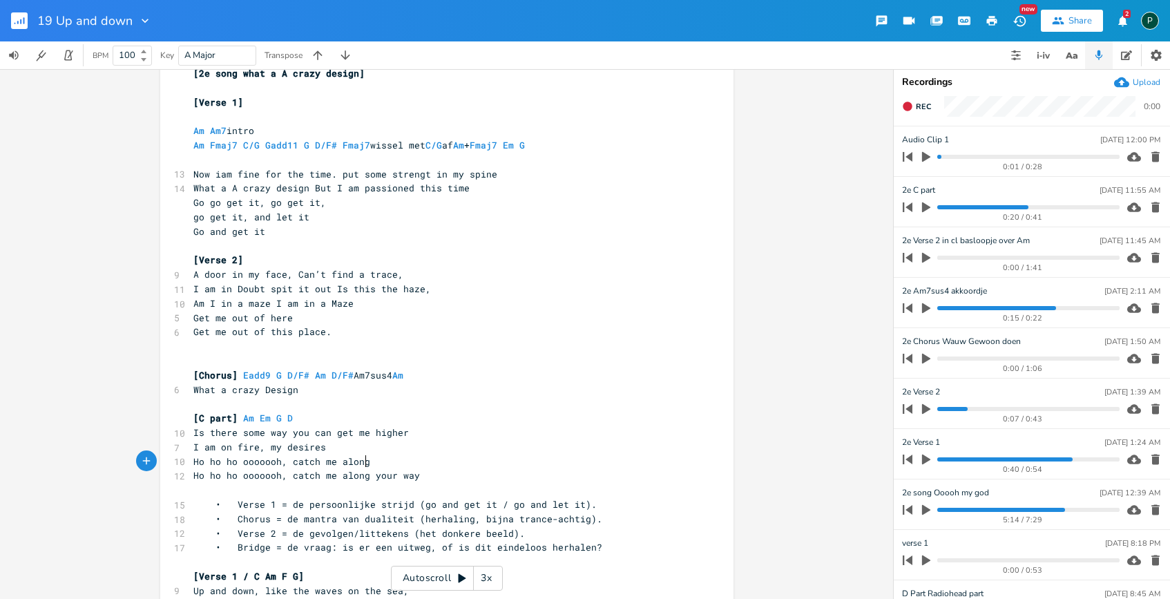
click at [370, 462] on pre "Ho ho ho ooooooh, catch me along" at bounding box center [440, 462] width 499 height 15
type textarea "catch me along"
drag, startPoint x: 365, startPoint y: 462, endPoint x: 288, endPoint y: 459, distance: 77.4
click at [288, 459] on pre "Ho ho ho ooooooh, catch me along" at bounding box center [440, 462] width 499 height 15
click at [361, 463] on pre "Ho ho ho ooooooh, catch me along" at bounding box center [440, 462] width 499 height 15
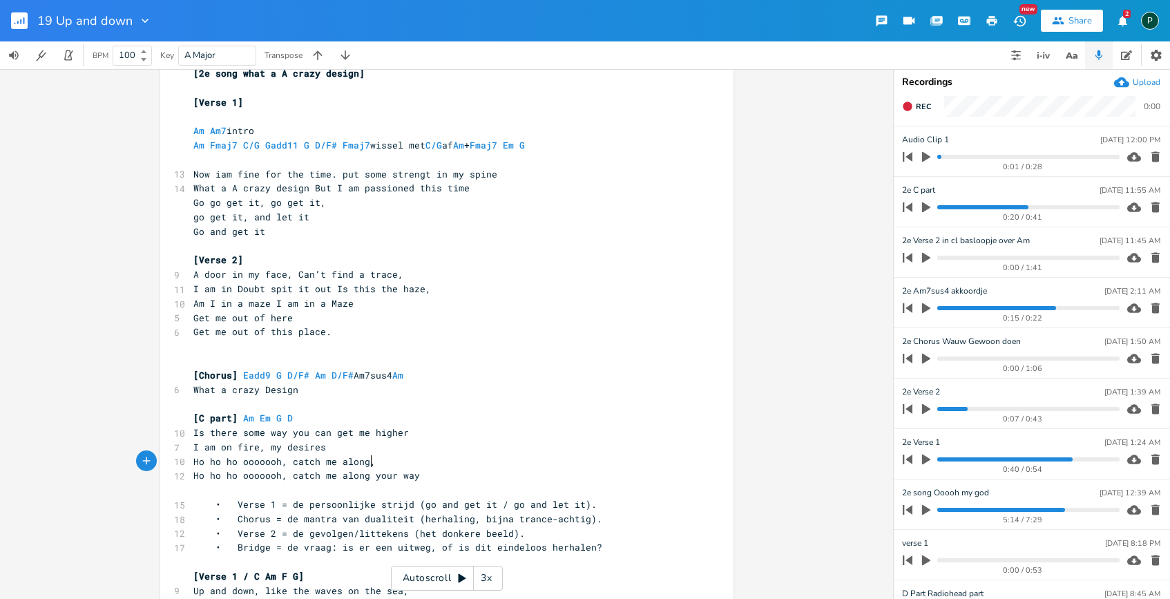
type textarea ","
paste textarea
click at [612, 419] on pre "[C part] Am Em G D" at bounding box center [440, 418] width 499 height 15
click at [226, 419] on span "[C part]" at bounding box center [215, 418] width 44 height 12
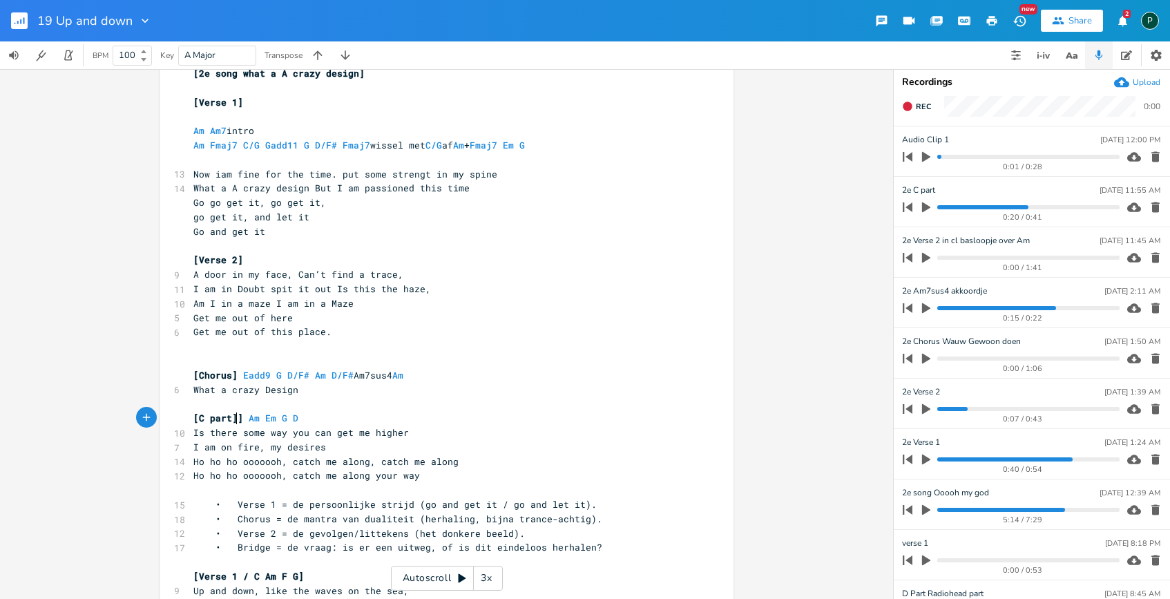
type textarea "]]]"
type textarea "horus"
click at [339, 392] on pre "What a crazy Design" at bounding box center [440, 390] width 499 height 15
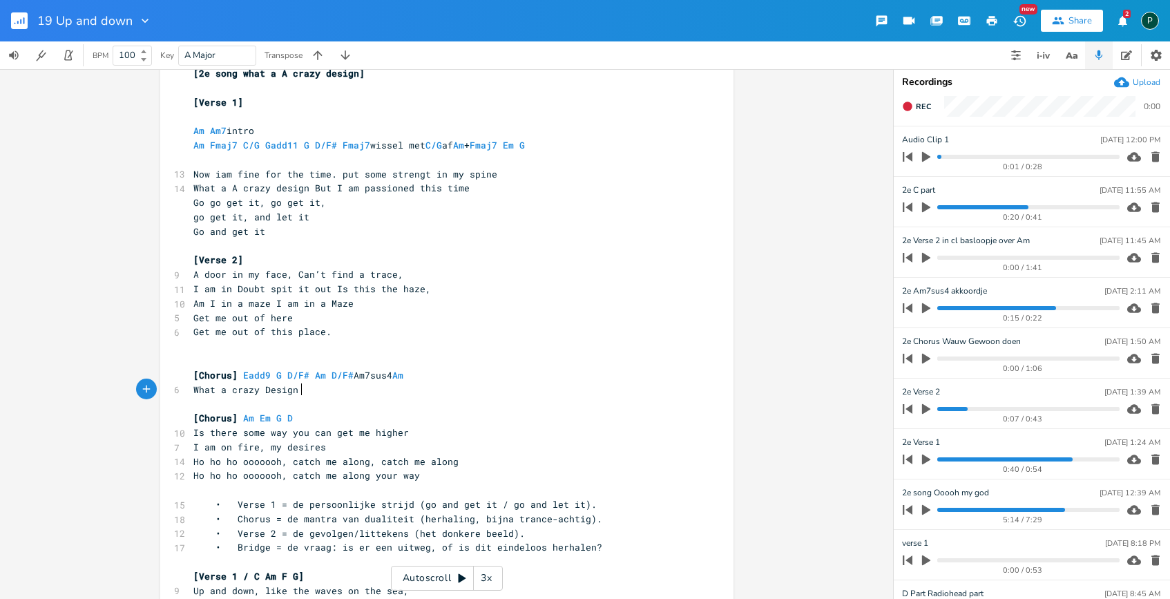
click at [196, 374] on span "[Chorus]" at bounding box center [215, 375] width 44 height 12
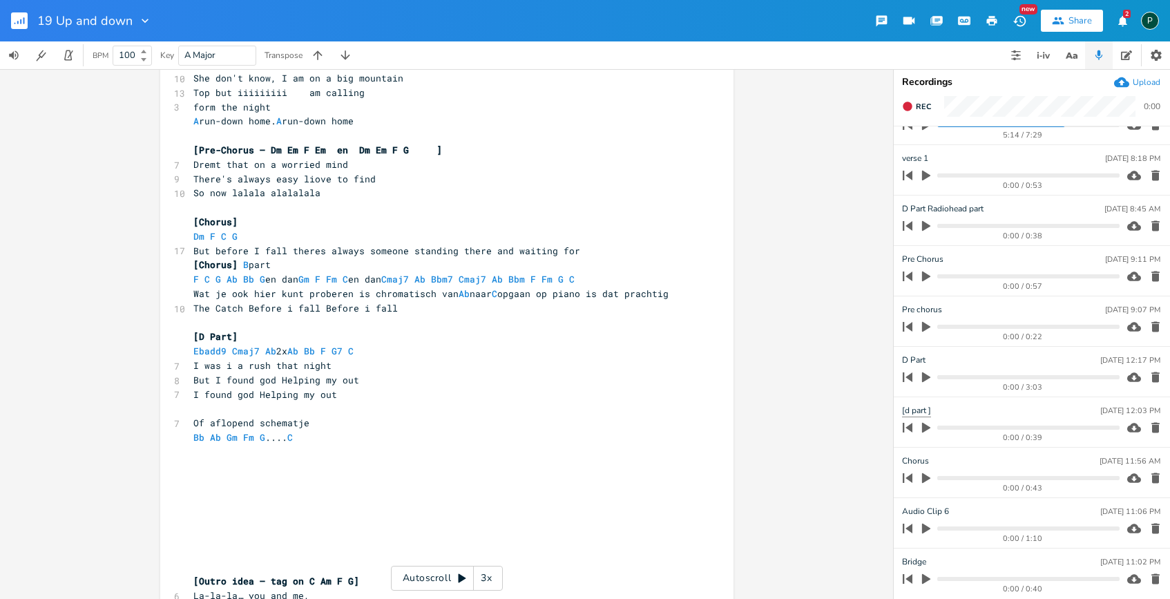
scroll to position [405, 0]
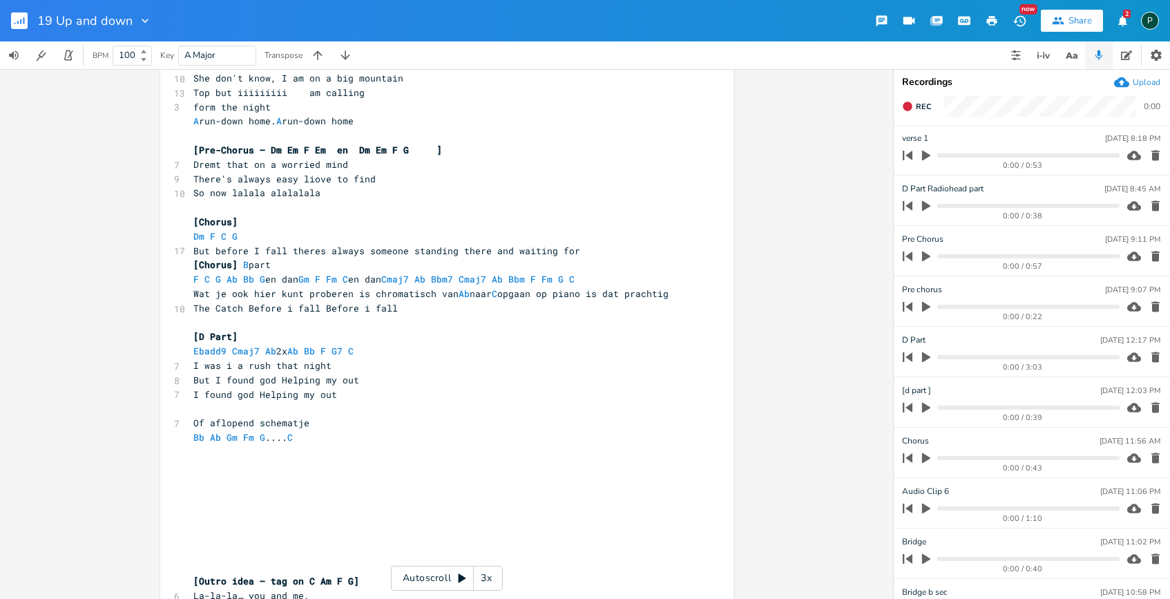
type textarea "Pre'"
click at [922, 459] on icon "button" at bounding box center [926, 458] width 12 height 12
click at [925, 457] on icon "button" at bounding box center [926, 458] width 11 height 11
click at [687, 291] on div "x [2e song what a A crazy design] ​ [Verse 1] ​ Am Am7 intro Am Fmaj7 C/G Gadd1…" at bounding box center [457, 42] width 533 height 1213
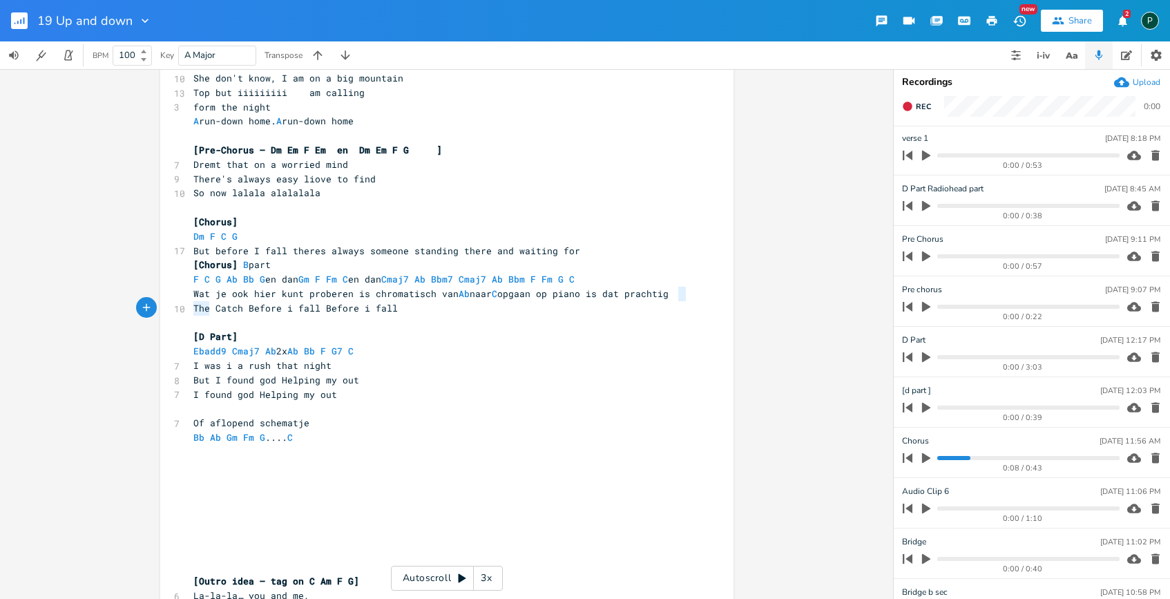
type textarea "Wat je ook hier kunt proberen is chromatisch van Ab naar C opgaan op piano is d…"
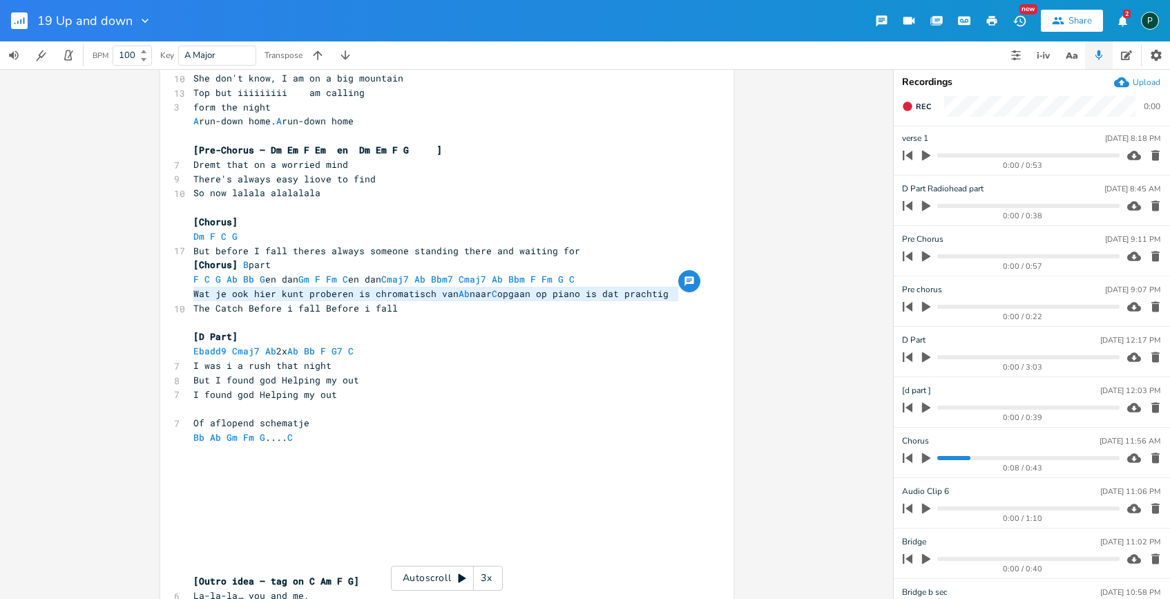
drag, startPoint x: 687, startPoint y: 291, endPoint x: 183, endPoint y: 299, distance: 504.4
click at [183, 299] on div "Wat je ook hier kunt proberen is chromatisch van Ab naar C opgaan op piano is d…" at bounding box center [446, 39] width 573 height 1251
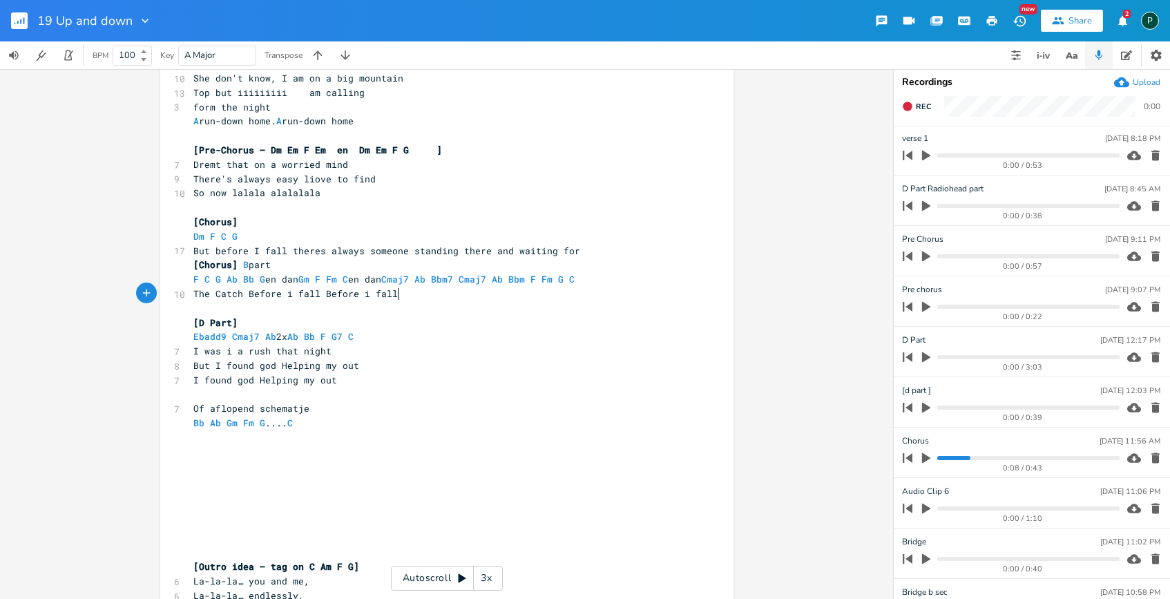
click at [430, 300] on pre "The Catch Before i fall Before i fall" at bounding box center [440, 294] width 499 height 15
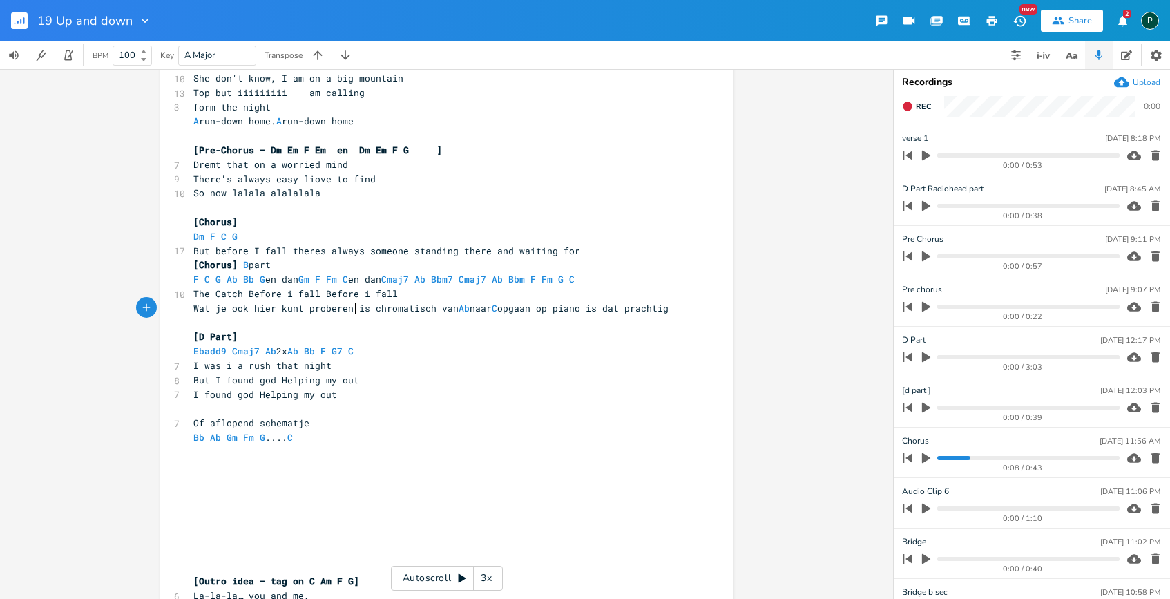
click at [352, 312] on span "Wat je ook hier kunt proberen is chromatisch van Ab naar C opgaan op piano is d…" at bounding box center [430, 308] width 475 height 12
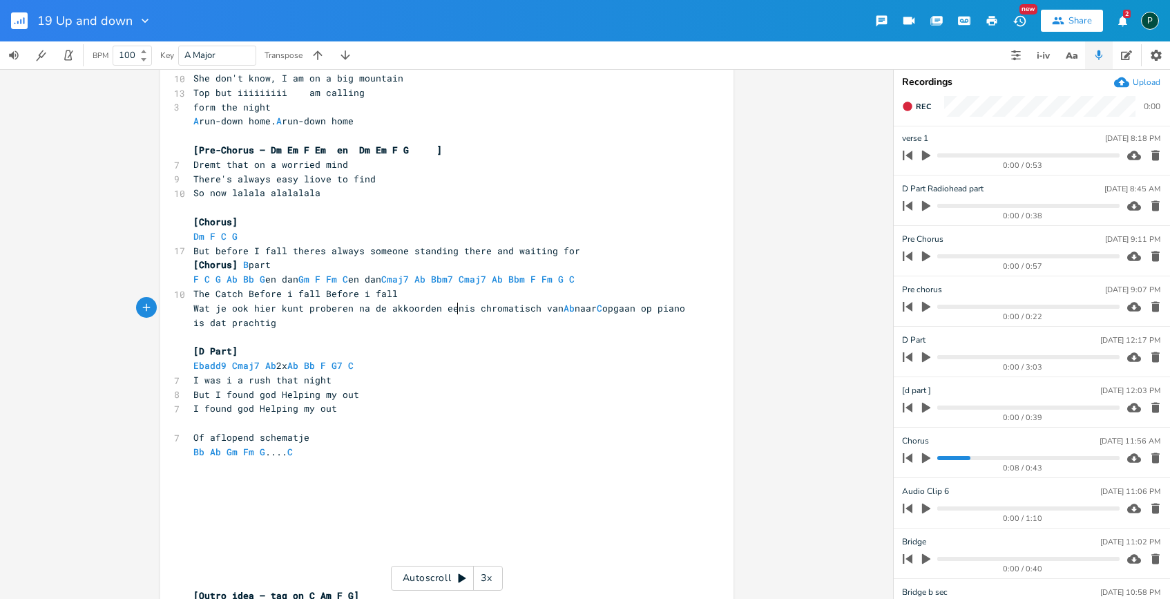
type textarea "na de akkoorden een"
click at [290, 322] on pre "Wat je ook hier kunt proberen na de akkoorden is chromatisch van Ab naar C opga…" at bounding box center [440, 315] width 499 height 29
type textarea "en heel lifting precies bij de tekst passend"
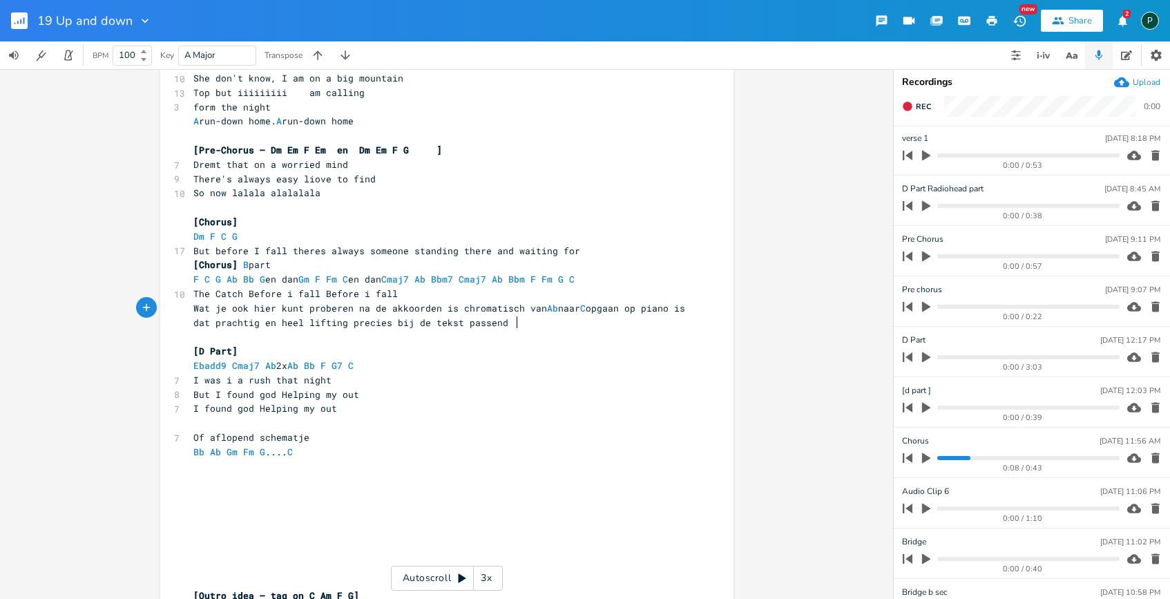
click at [324, 384] on span "I was i a rush that night" at bounding box center [262, 380] width 138 height 12
click at [927, 104] on span "Rec" at bounding box center [923, 107] width 15 height 10
click at [927, 104] on span "End" at bounding box center [924, 107] width 16 height 10
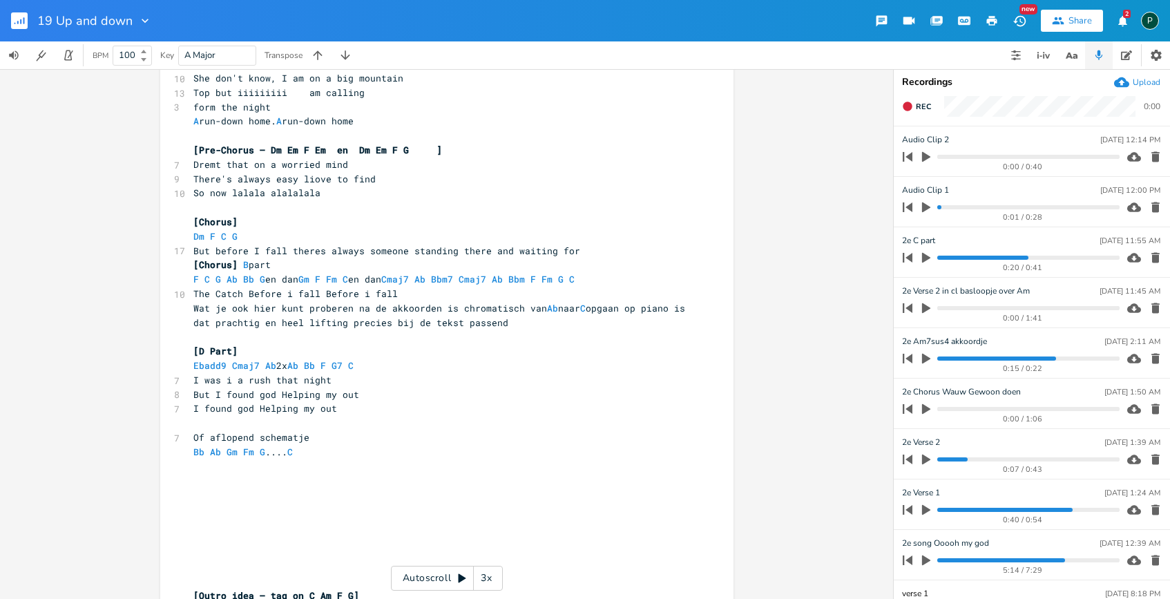
click at [930, 153] on icon "button" at bounding box center [926, 157] width 12 height 12
click at [958, 155] on progress at bounding box center [1029, 157] width 182 height 4
click at [931, 155] on icon "button" at bounding box center [926, 156] width 11 height 11
type input "Instrumentaal stuk in triplet of 3/4 maat eenheid"
click at [191, 265] on pre "[Chorus] B part" at bounding box center [440, 265] width 499 height 15
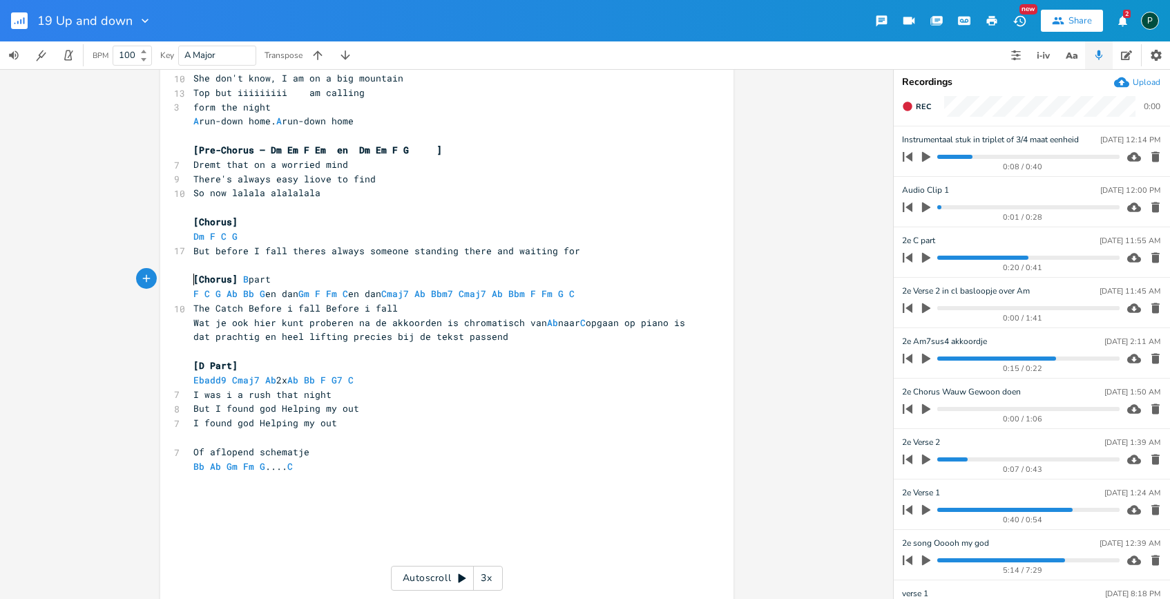
click at [900, 139] on li "Instrumentaal stuk in triplet of 3/4 maat eenheid [DATE] 12:14 PM 0:08 / 0:40" at bounding box center [1032, 151] width 276 height 50
click at [916, 104] on span "Rec" at bounding box center [923, 107] width 15 height 10
click at [916, 104] on span "End" at bounding box center [924, 107] width 16 height 10
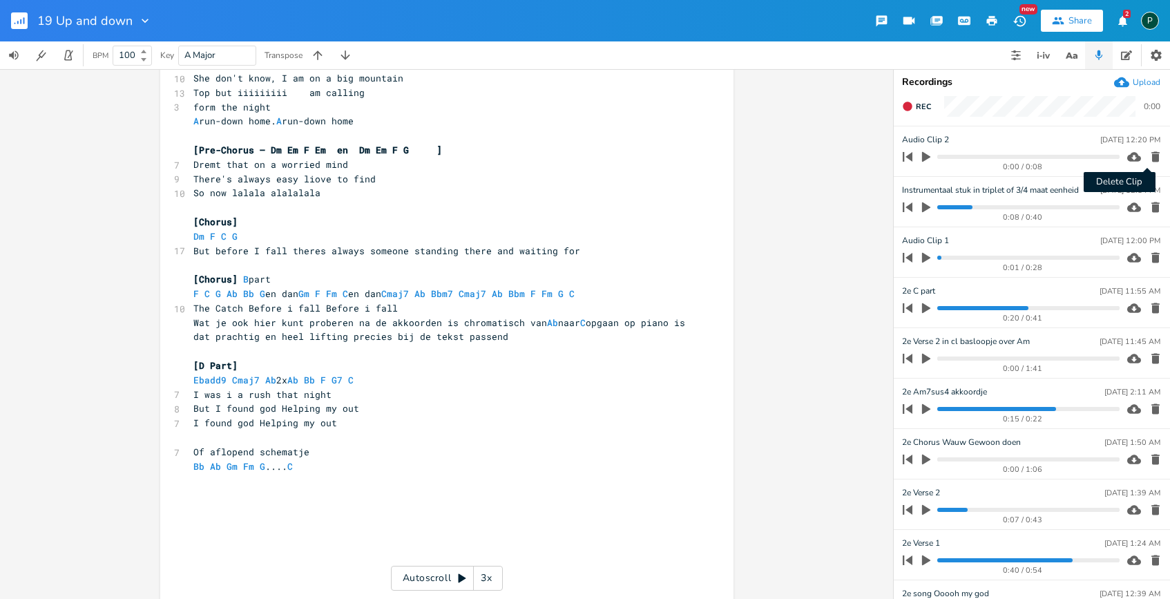
click at [1152, 162] on icon "button" at bounding box center [1156, 157] width 8 height 10
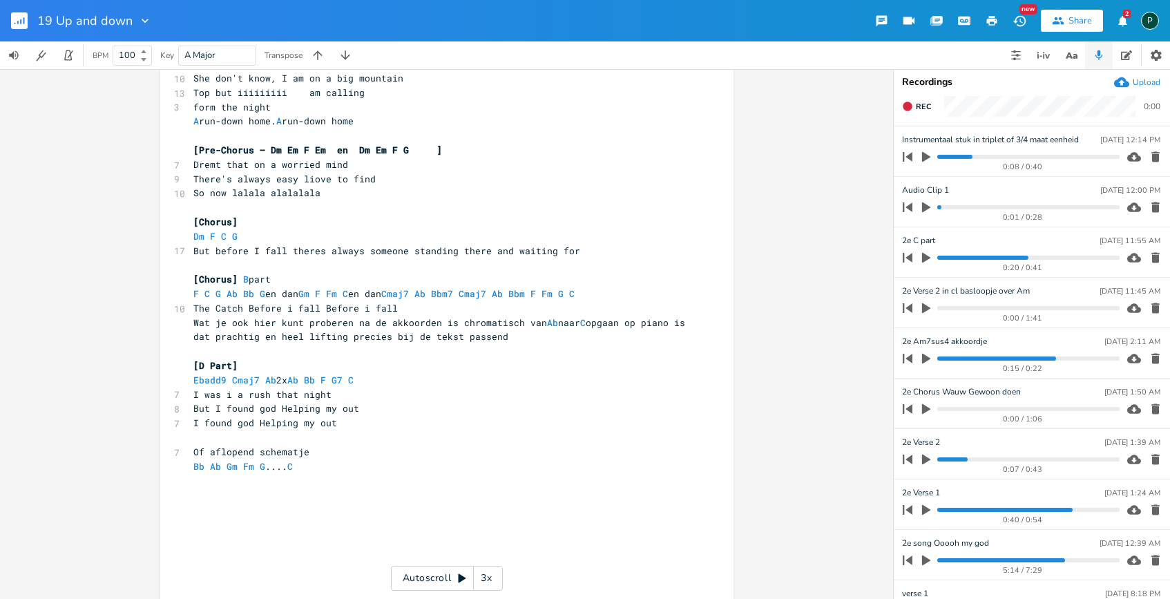
click at [927, 158] on icon "button" at bounding box center [926, 157] width 8 height 10
click at [942, 159] on div "0:08 / 0:40" at bounding box center [1009, 157] width 222 height 22
click at [938, 158] on progress at bounding box center [1029, 157] width 182 height 4
click at [930, 158] on icon "button" at bounding box center [926, 156] width 8 height 9
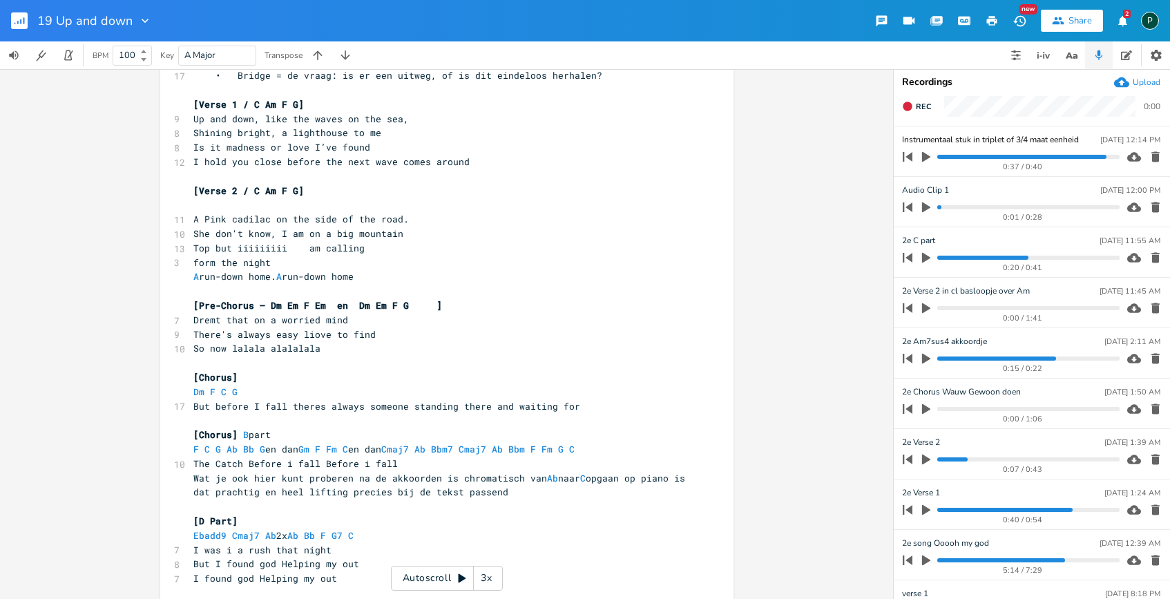
scroll to position [513, 0]
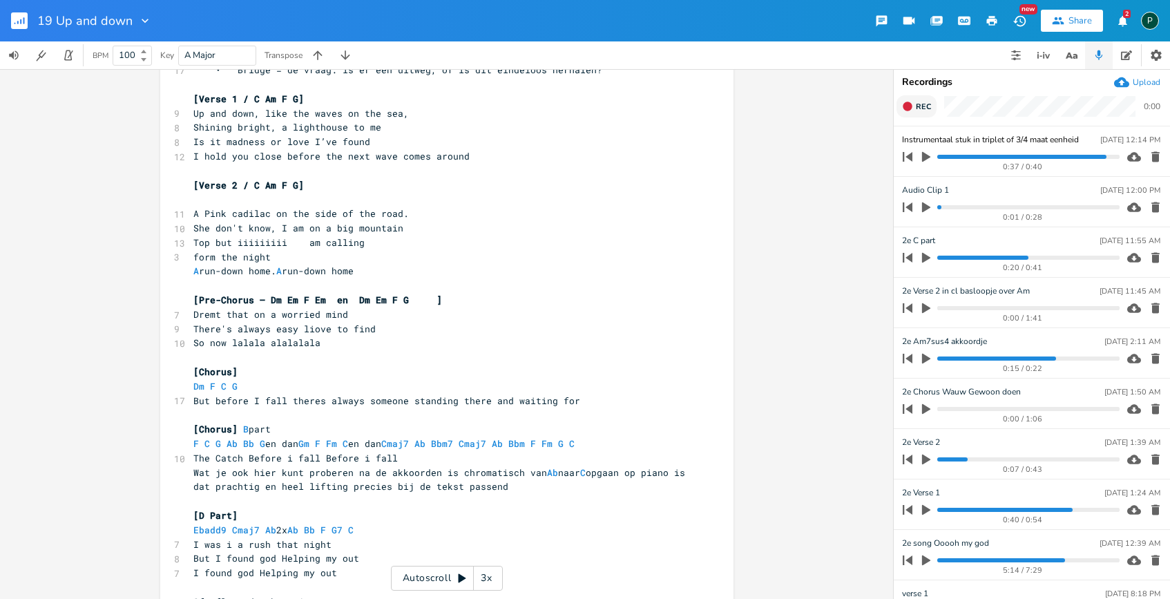
click at [920, 111] on button "Rec" at bounding box center [917, 106] width 40 height 22
click at [920, 111] on button "End" at bounding box center [917, 106] width 41 height 22
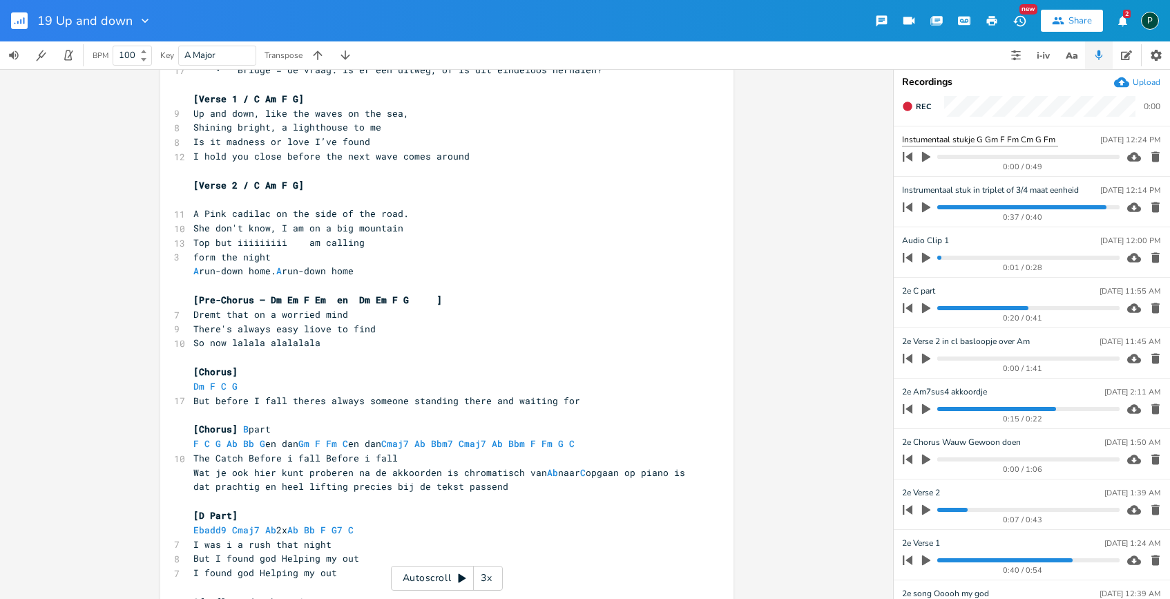
click at [1044, 139] on input "Instumentaal stukje G Gm F Fm Cm G Fm" at bounding box center [980, 139] width 156 height 13
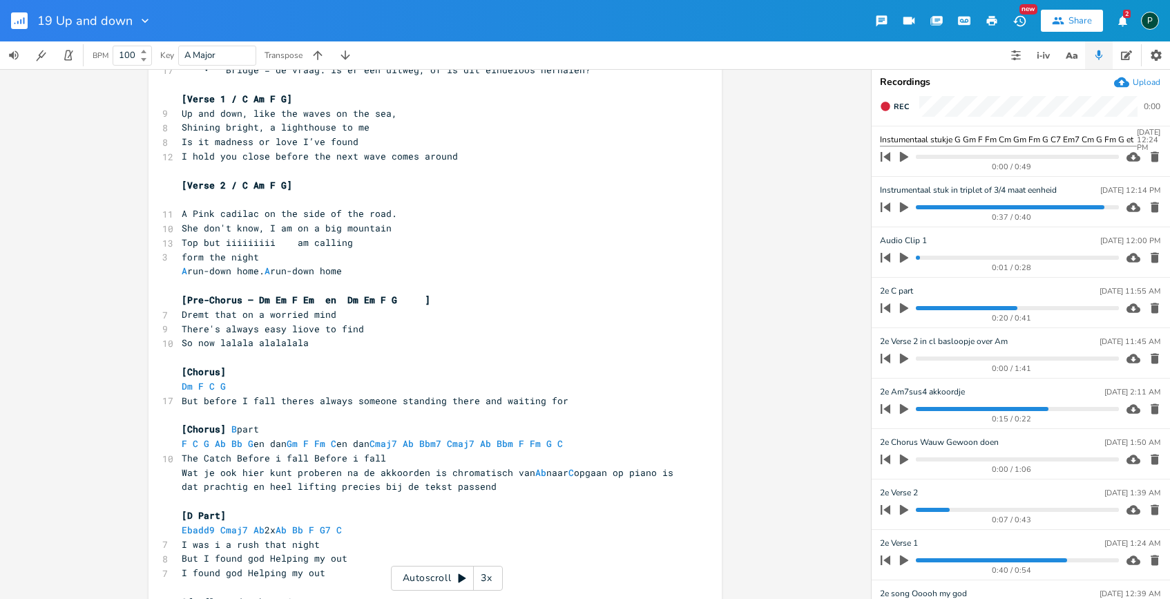
type input "Instumentaal stukje G Gm F Fm Cm Gm Fm G C7 Em7 Cm G Fm G etc"
drag, startPoint x: 947, startPoint y: 140, endPoint x: 1213, endPoint y: 146, distance: 266.1
click at [1170, 146] on html "19 Up and down New Share 2 P BPM 100 Key A Major Transpose x [2e song what a A …" at bounding box center [585, 299] width 1170 height 599
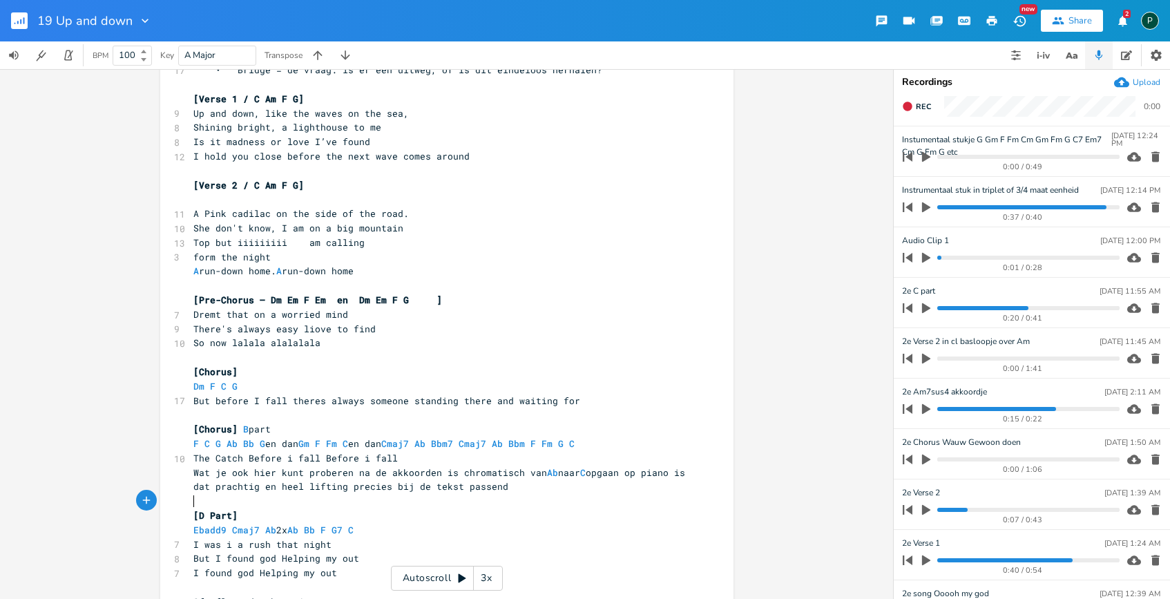
click at [196, 500] on pre "​" at bounding box center [440, 501] width 499 height 15
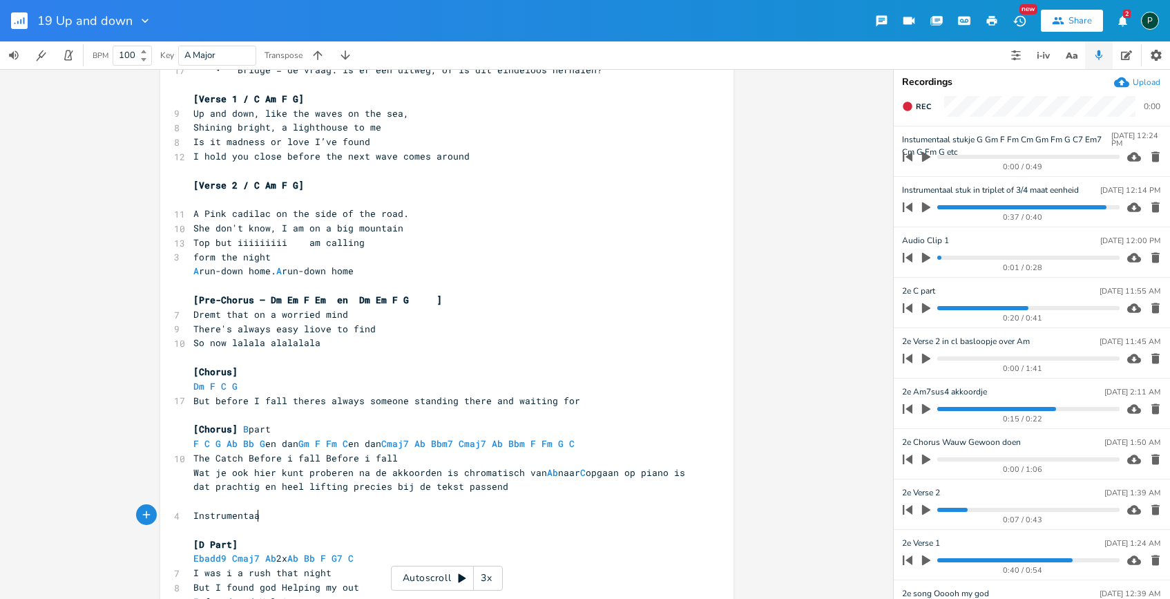
type textarea "Instrumentaal"
type textarea "]"
type textarea "["
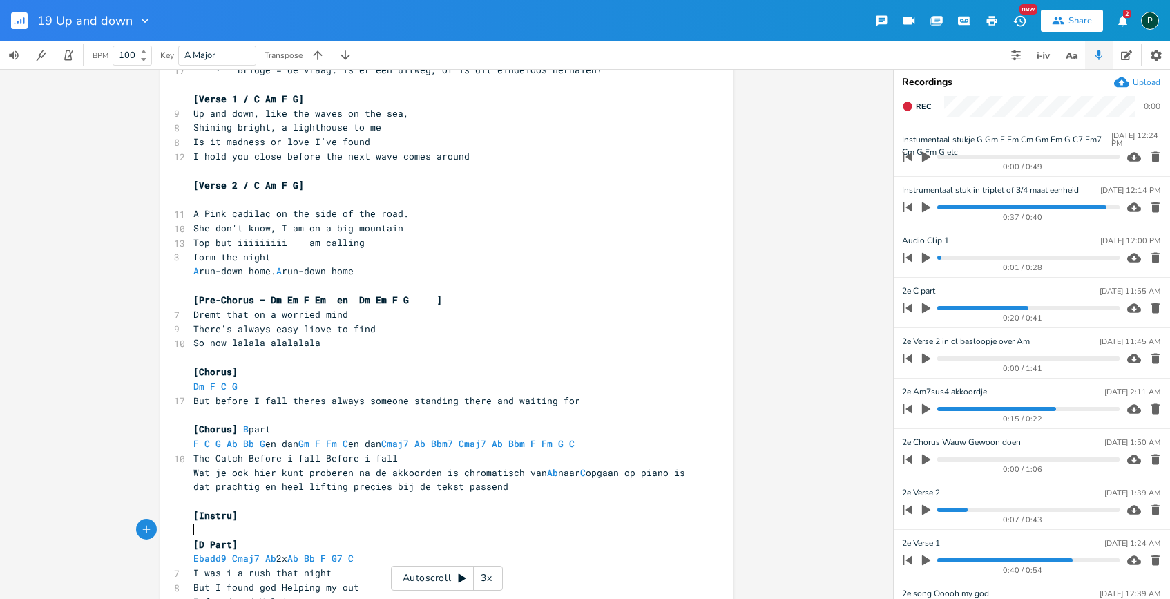
click at [234, 523] on pre "​" at bounding box center [440, 530] width 499 height 15
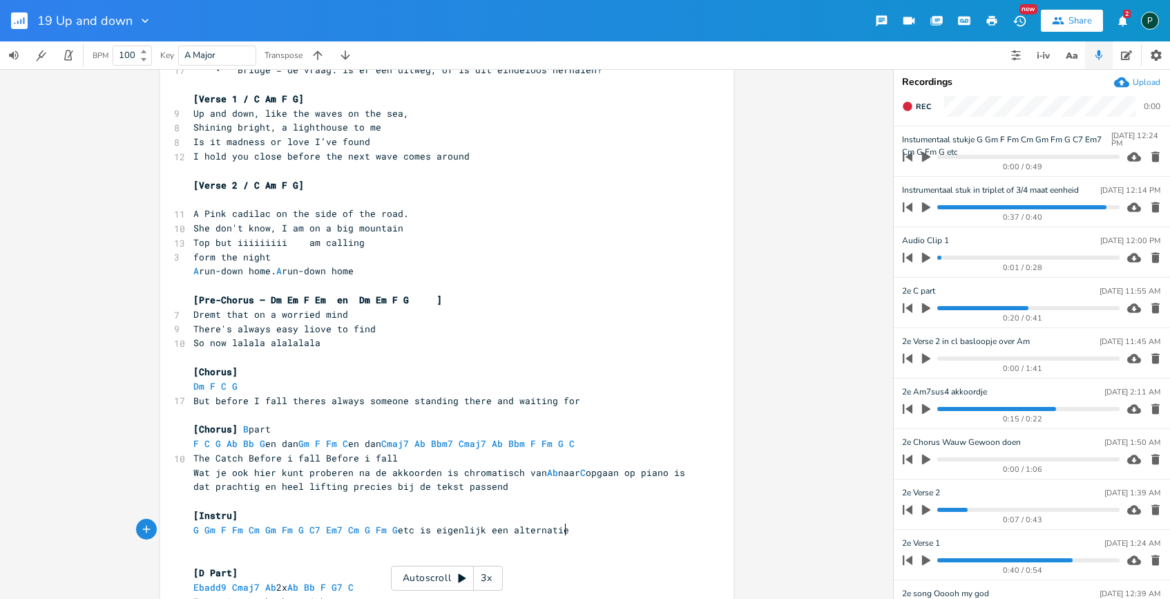
type textarea "is eigenlijk een alternatie"
type textarea "f voor wat er nu ion de corus staat"
click at [259, 519] on pre "[Instru]" at bounding box center [440, 516] width 499 height 15
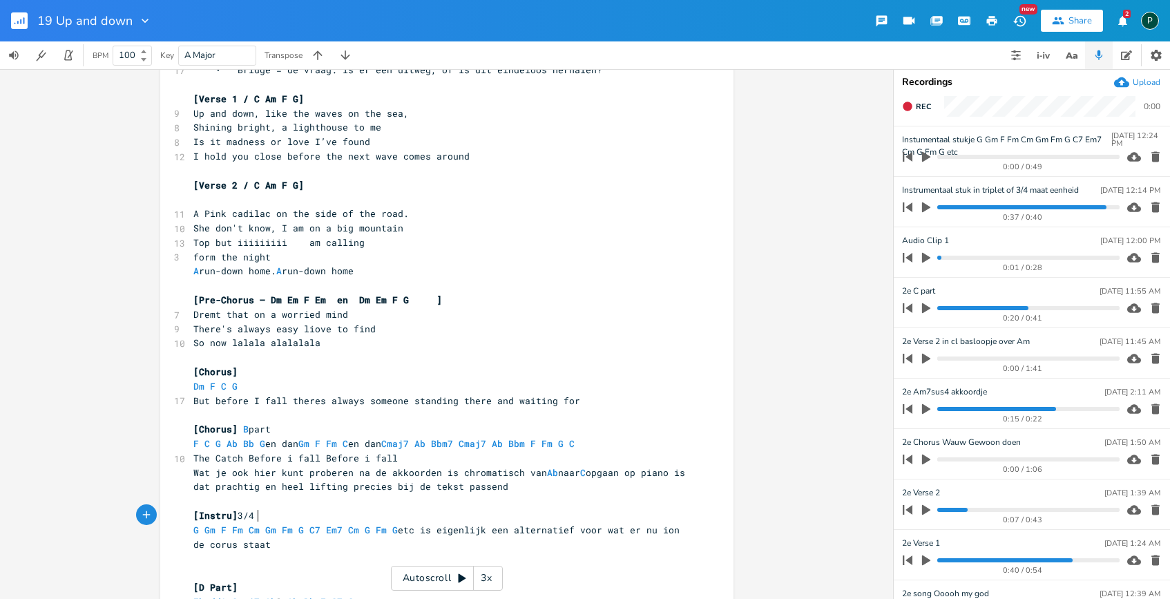
type textarea "3/4"
click at [210, 544] on span "G Gm F Fm Cm Gm Fm G C7 Em7 Cm G Fm G etc is eigenlijk een alternatief voor wat…" at bounding box center [439, 537] width 492 height 27
type textarea "h"
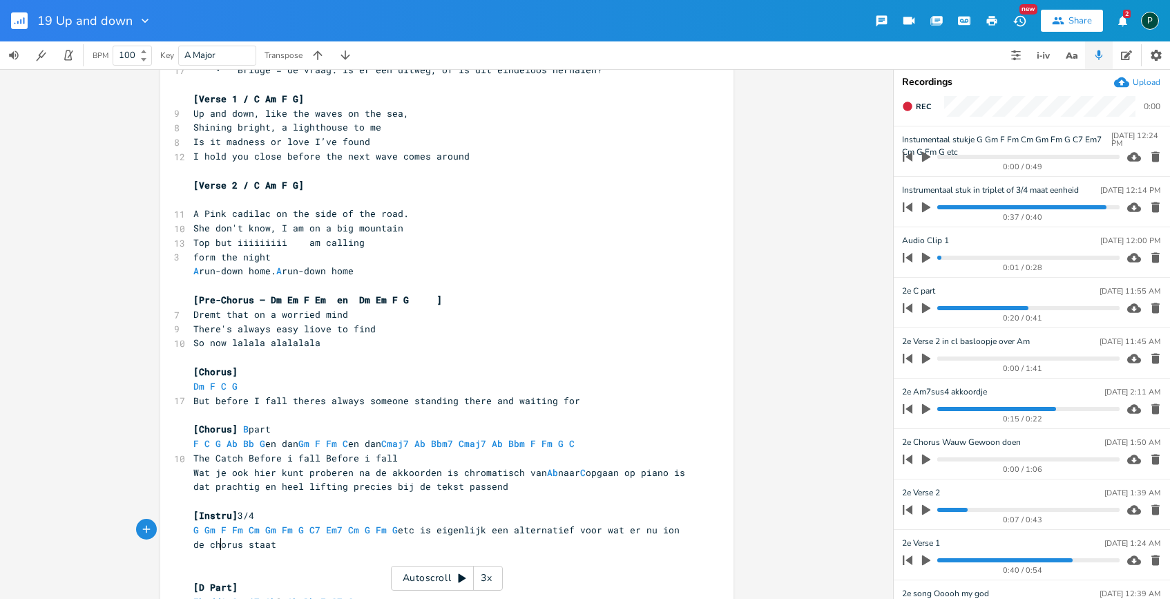
click at [361, 511] on pre "[Instru] 3/4" at bounding box center [440, 516] width 499 height 15
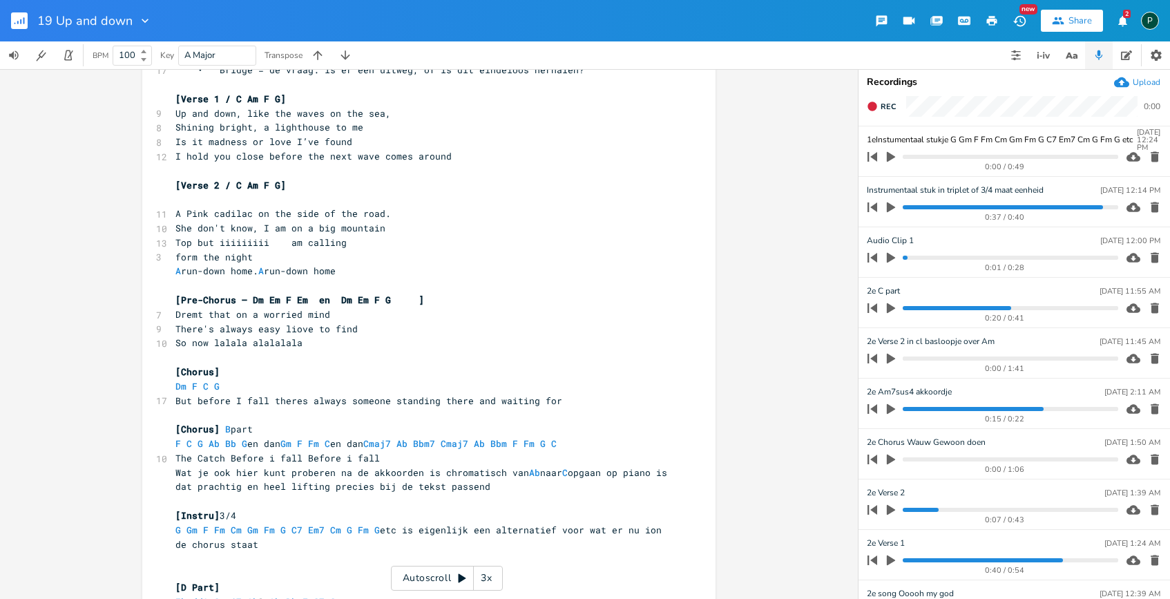
type input "1e Instumentaal stukje G Gm F Fm Cm Gm Fm G C7 Em7 Cm G Fm G etc"
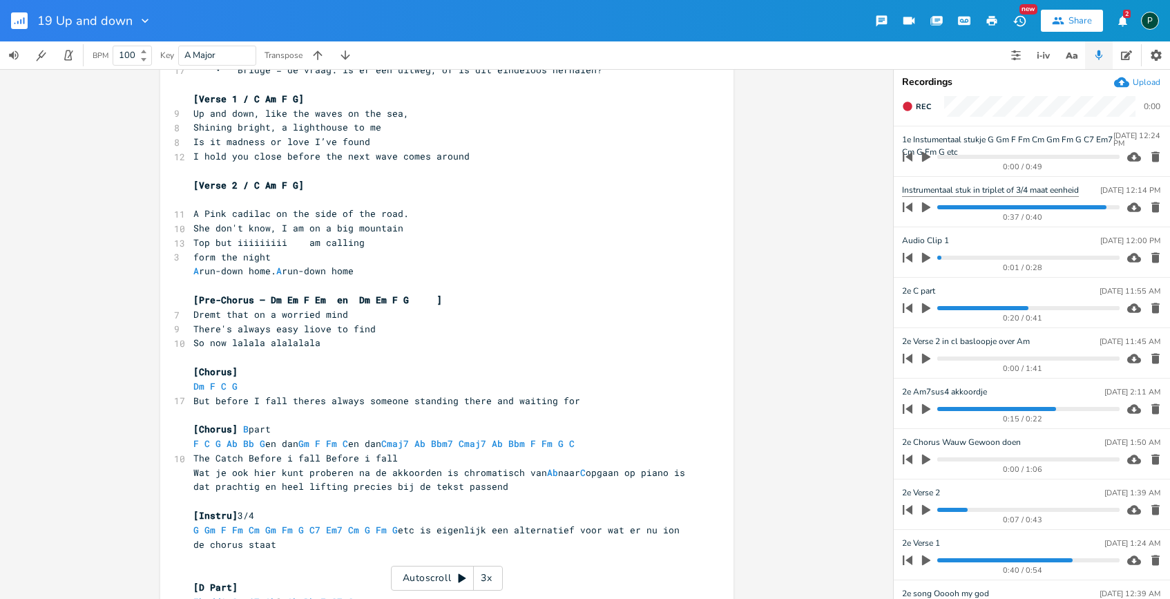
click at [860, 192] on div "x [2e song what a A crazy design] ​ [Verse 1] ​ Am Am7 intro Am Fmaj7 C/G Gadd1…" at bounding box center [585, 334] width 1170 height 530
type input "1e Instrumentaal stuk in triplet of 3/4 maat eenheid"
click at [940, 208] on progress at bounding box center [1029, 207] width 182 height 4
